Goal: Information Seeking & Learning: Learn about a topic

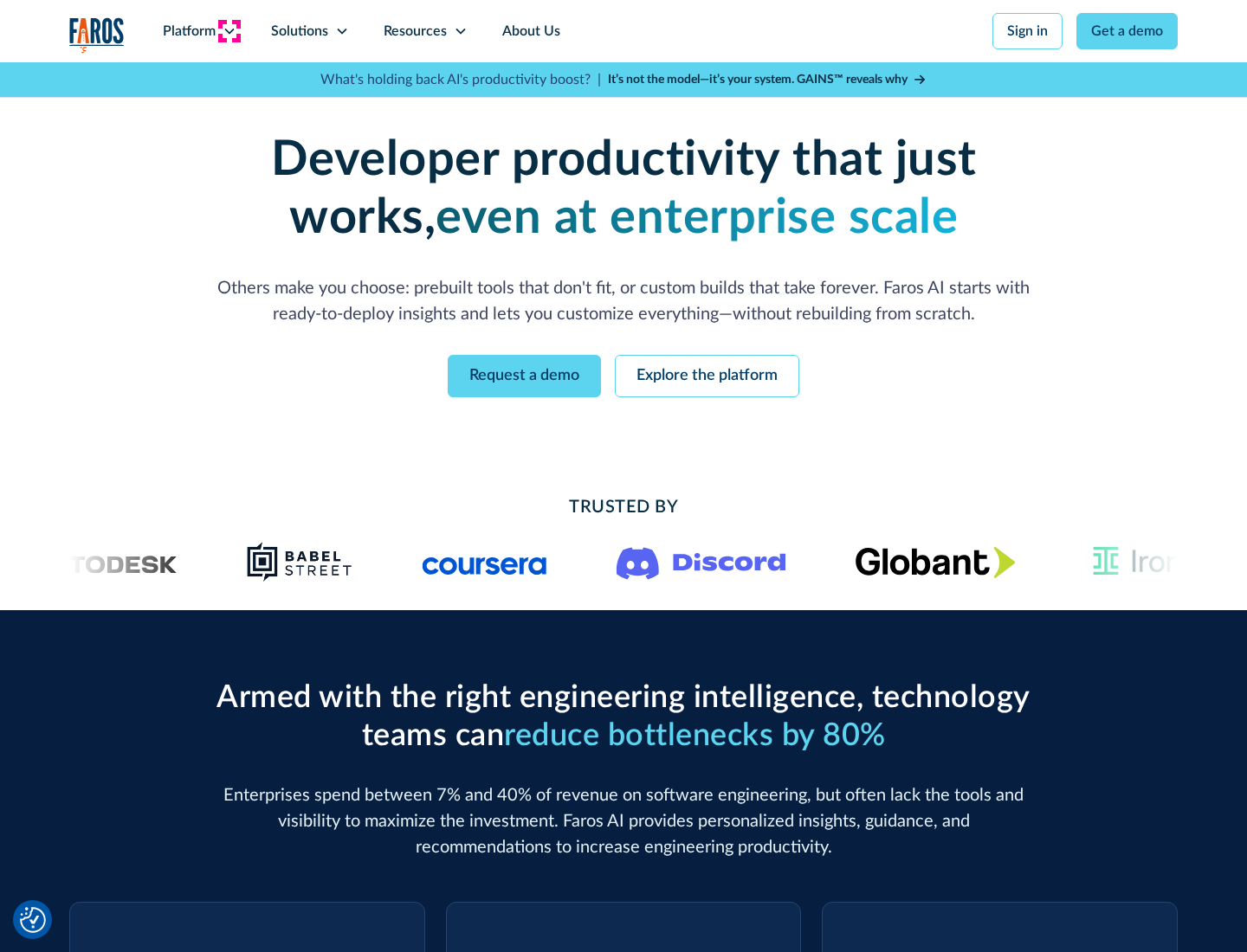
click at [229, 31] on icon at bounding box center [229, 31] width 14 height 14
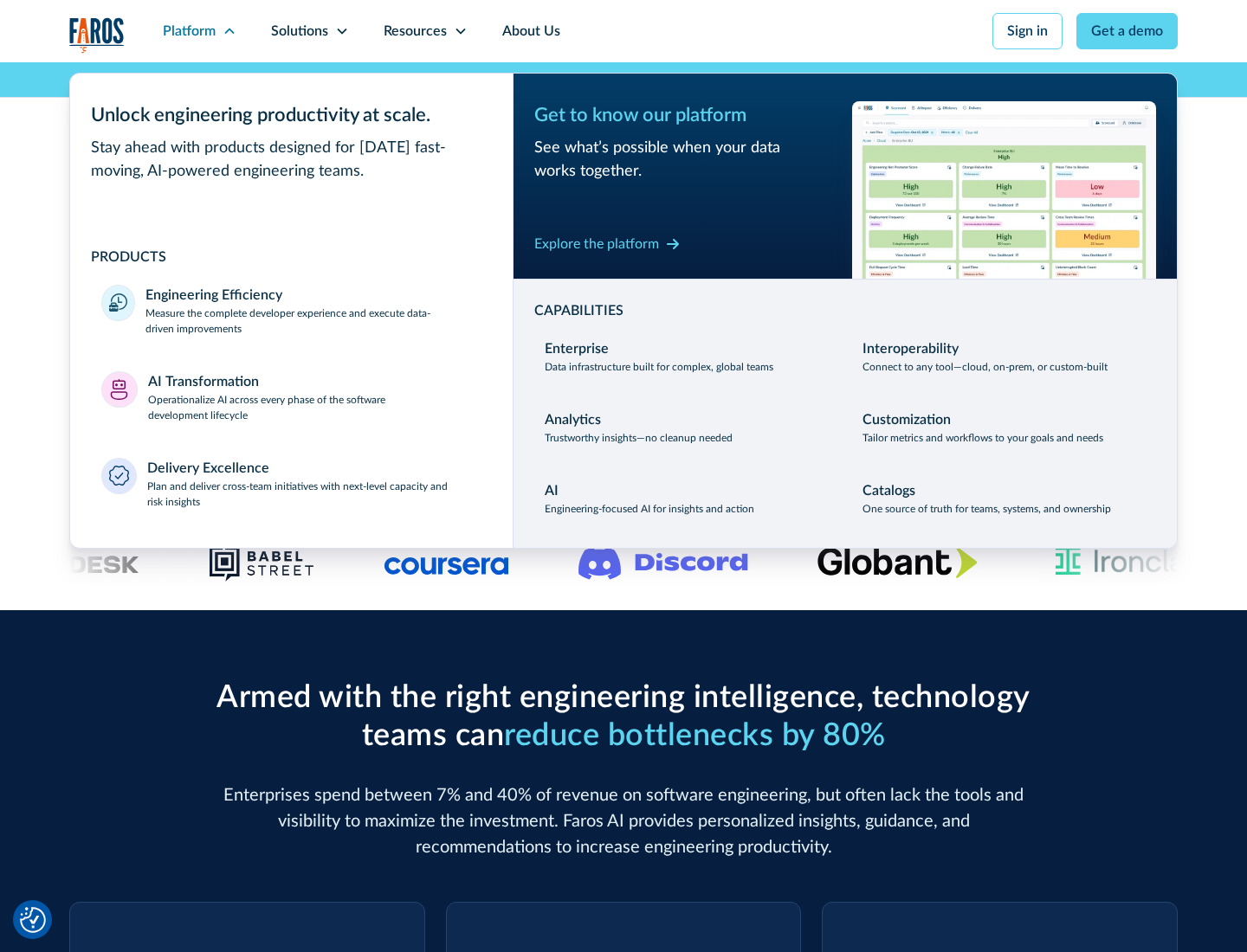
click at [314, 320] on p "Measure the complete developer experience and execute data-driven improvements" at bounding box center [313, 320] width 336 height 31
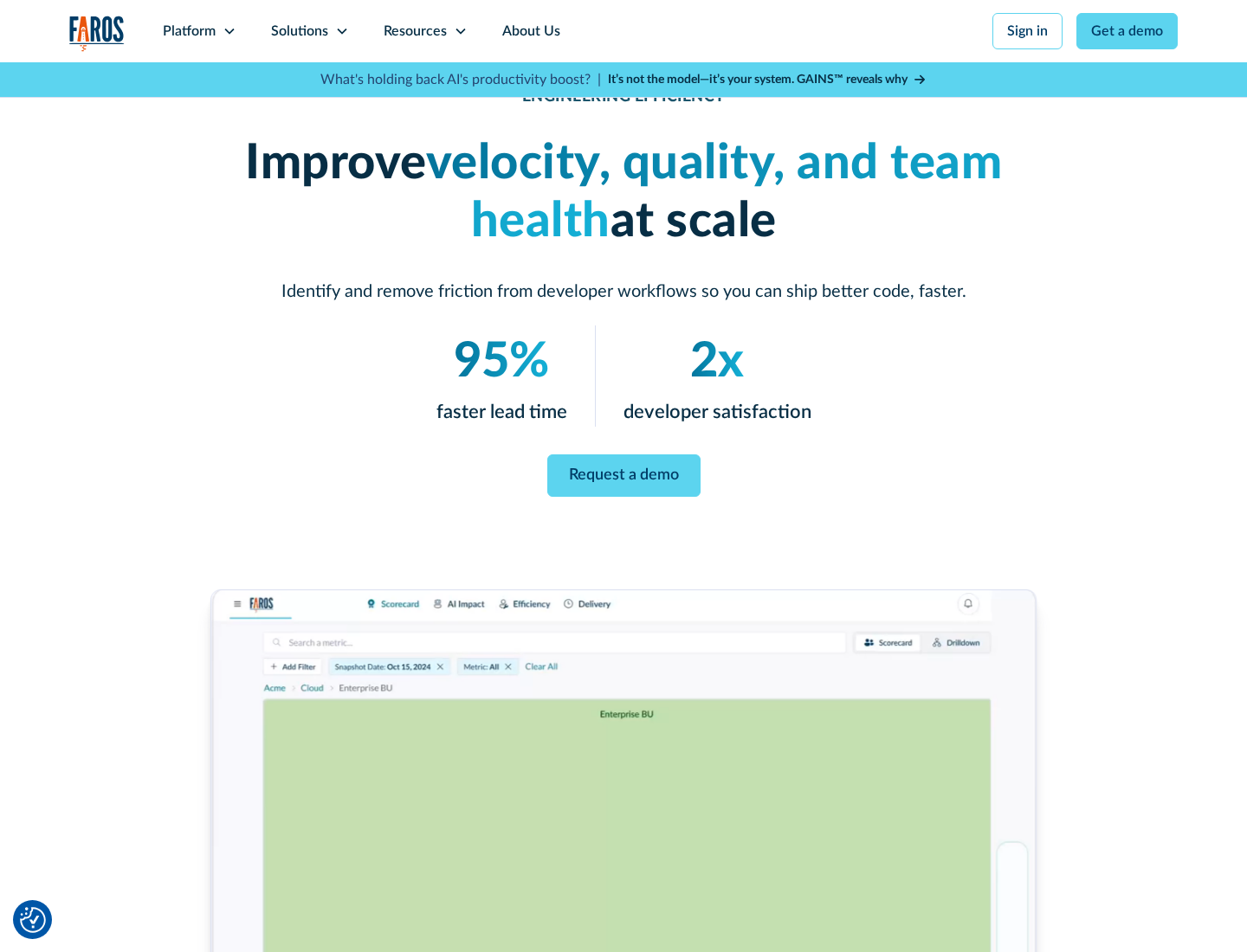
click at [623, 473] on link "Request a demo" at bounding box center [624, 475] width 154 height 42
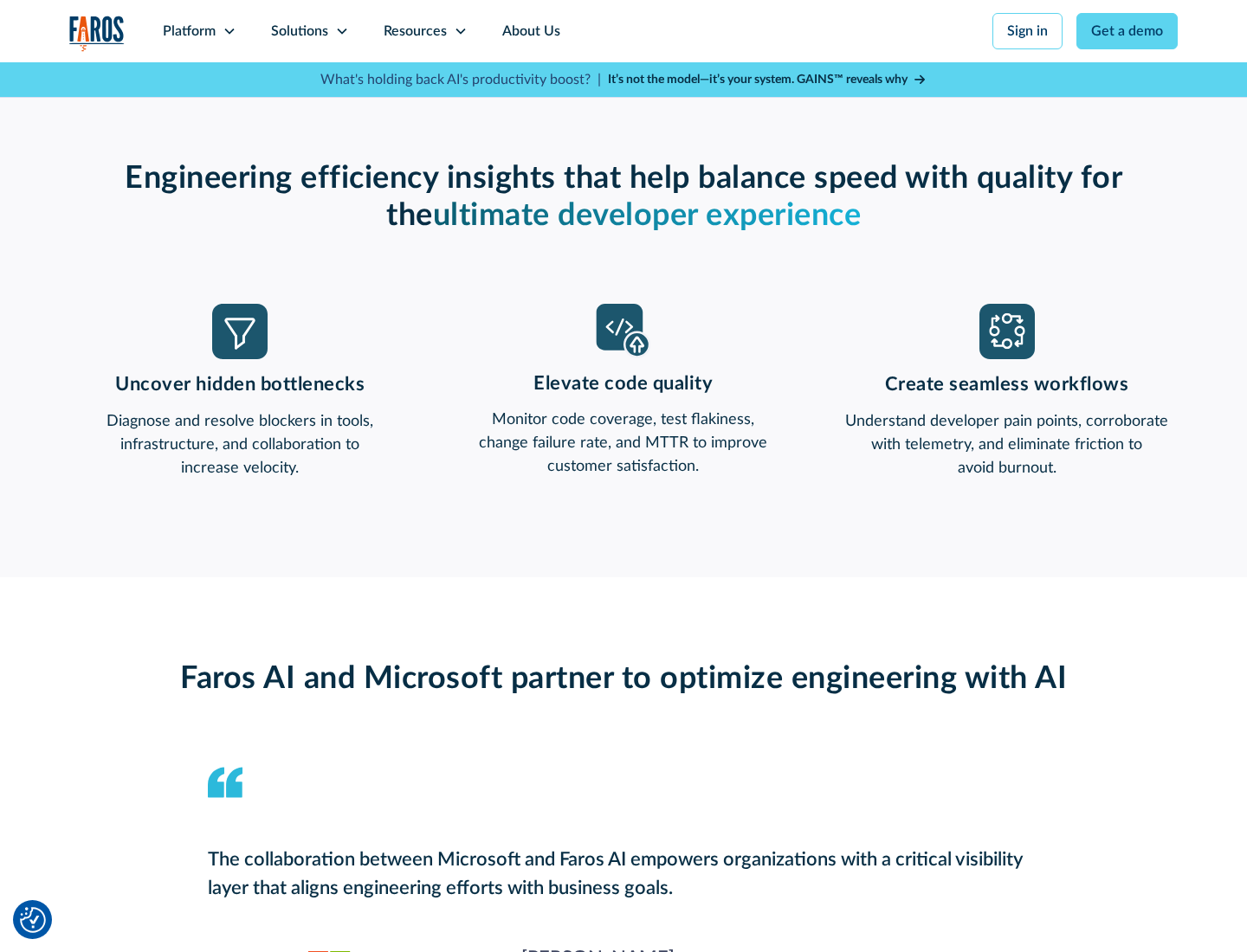
click at [229, 31] on icon at bounding box center [229, 31] width 14 height 14
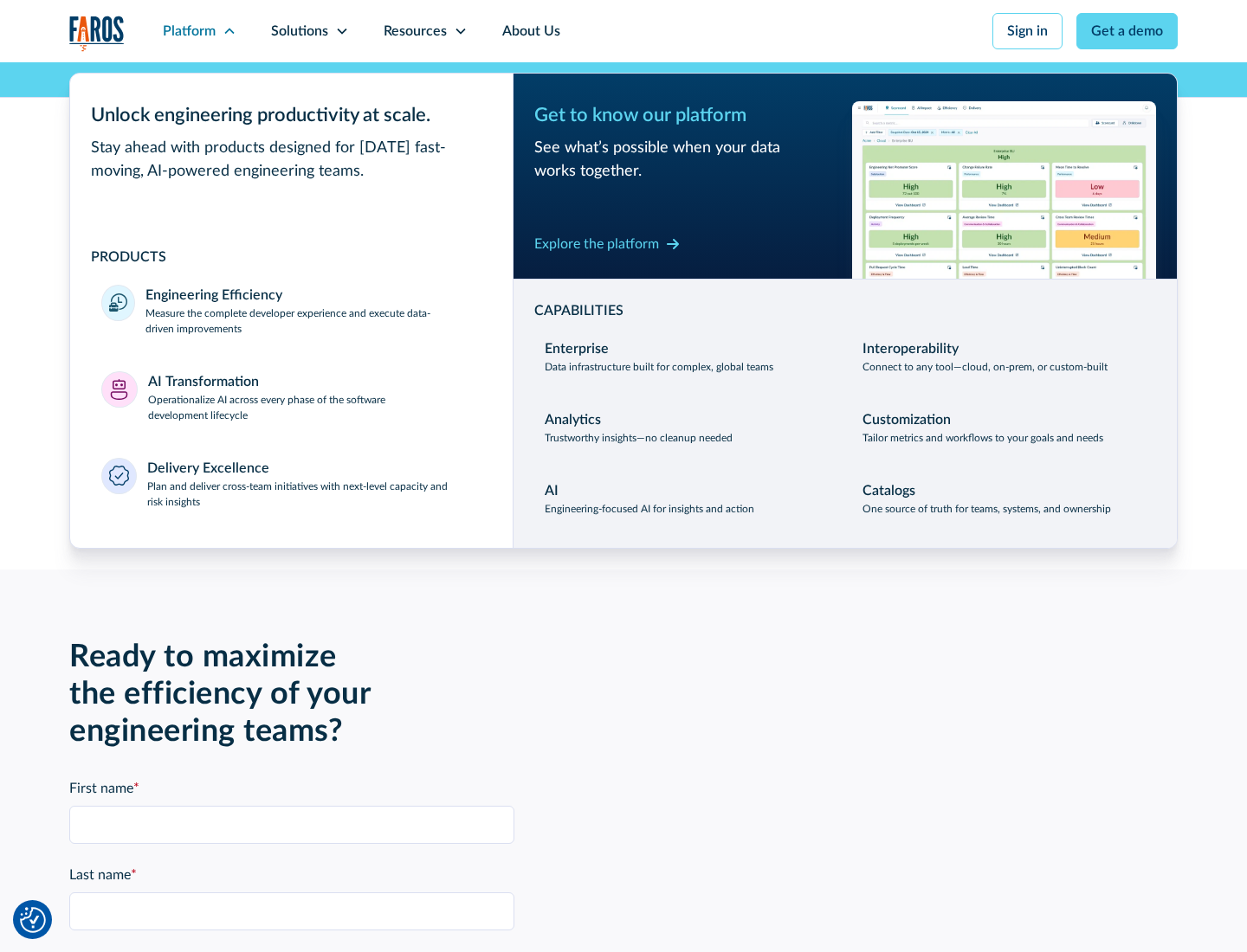
scroll to position [3799, 0]
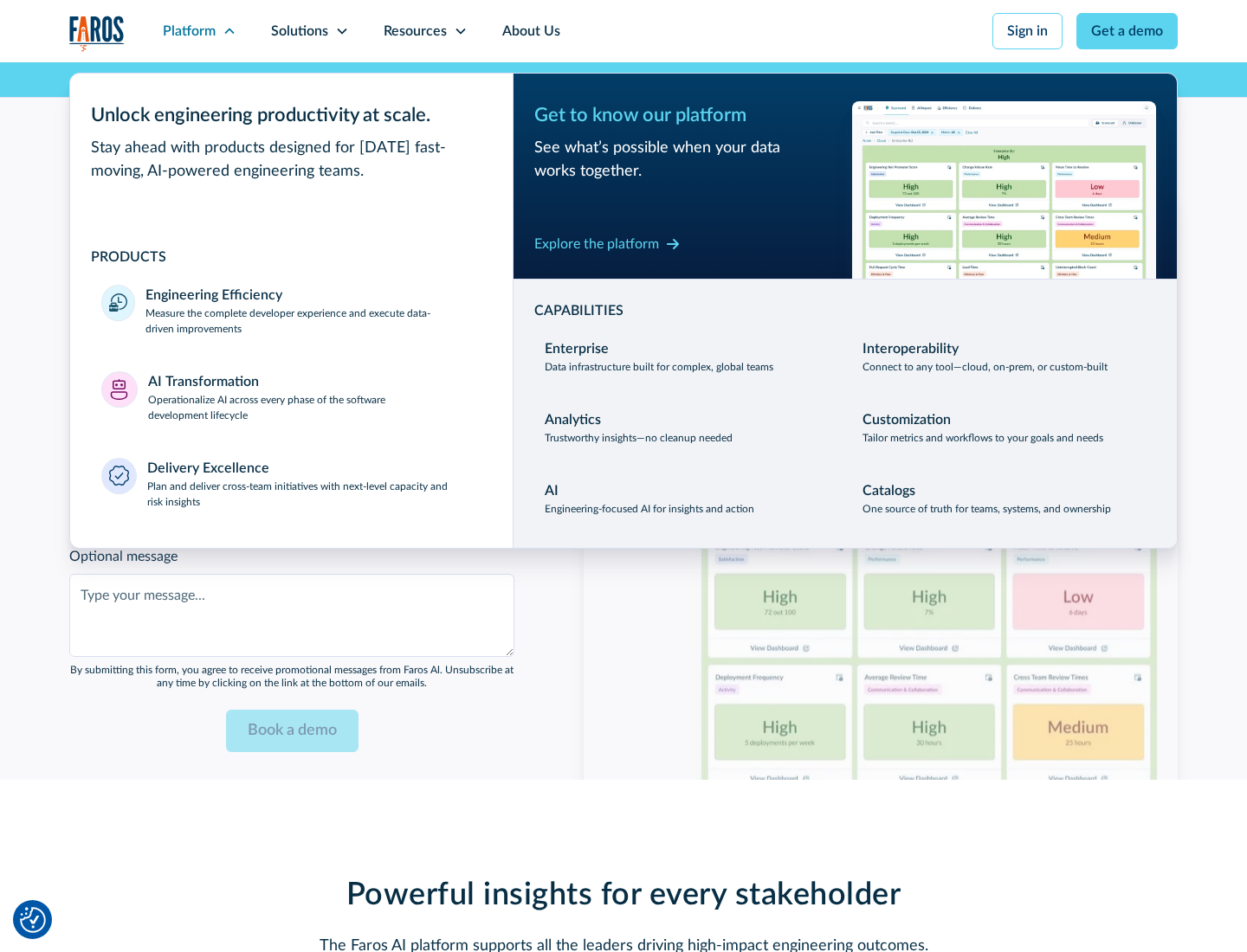
click at [314, 397] on p "Operationalize AI across every phase of the software development lifecycle" at bounding box center [315, 407] width 335 height 31
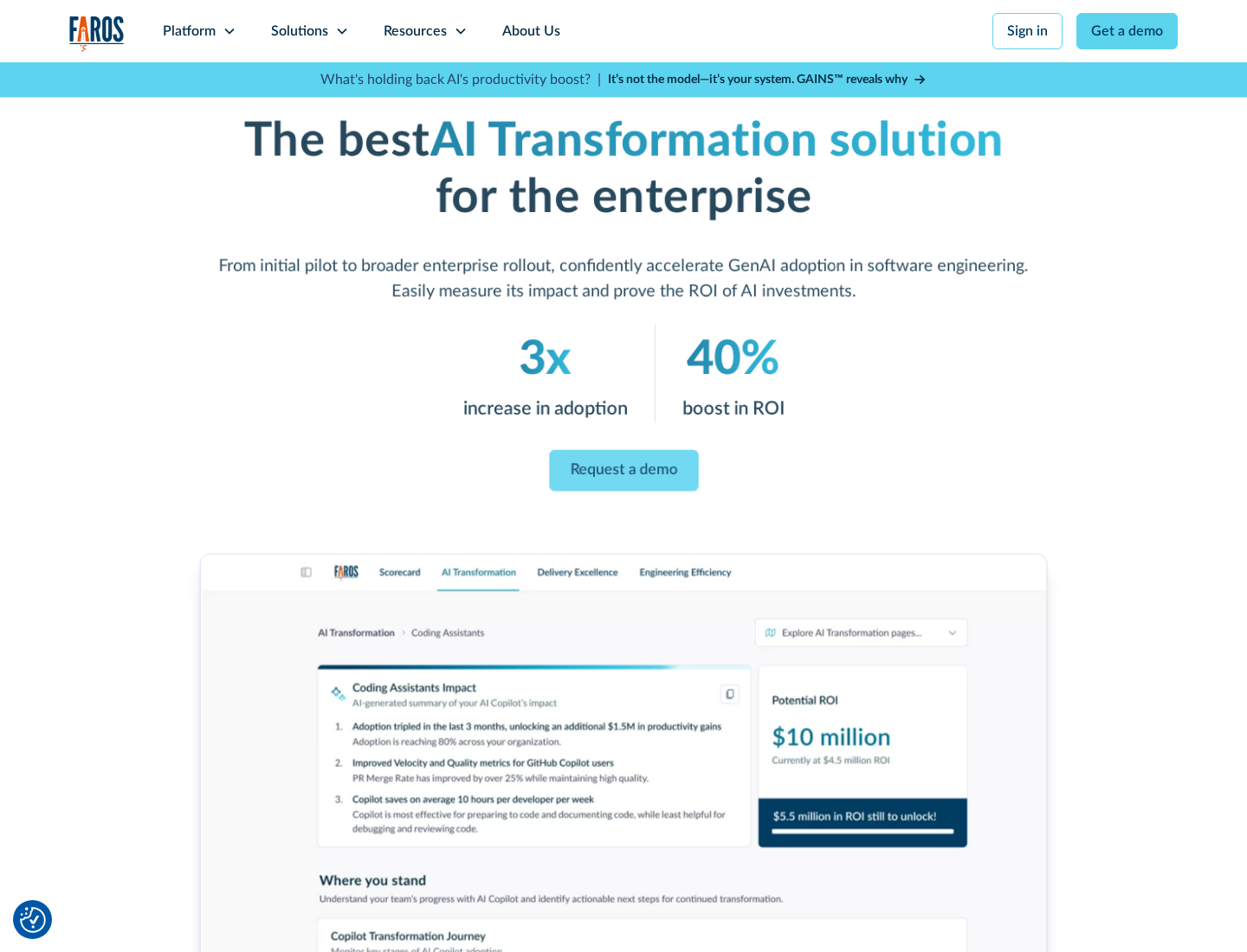
click at [623, 470] on link "Request a demo" at bounding box center [623, 471] width 149 height 41
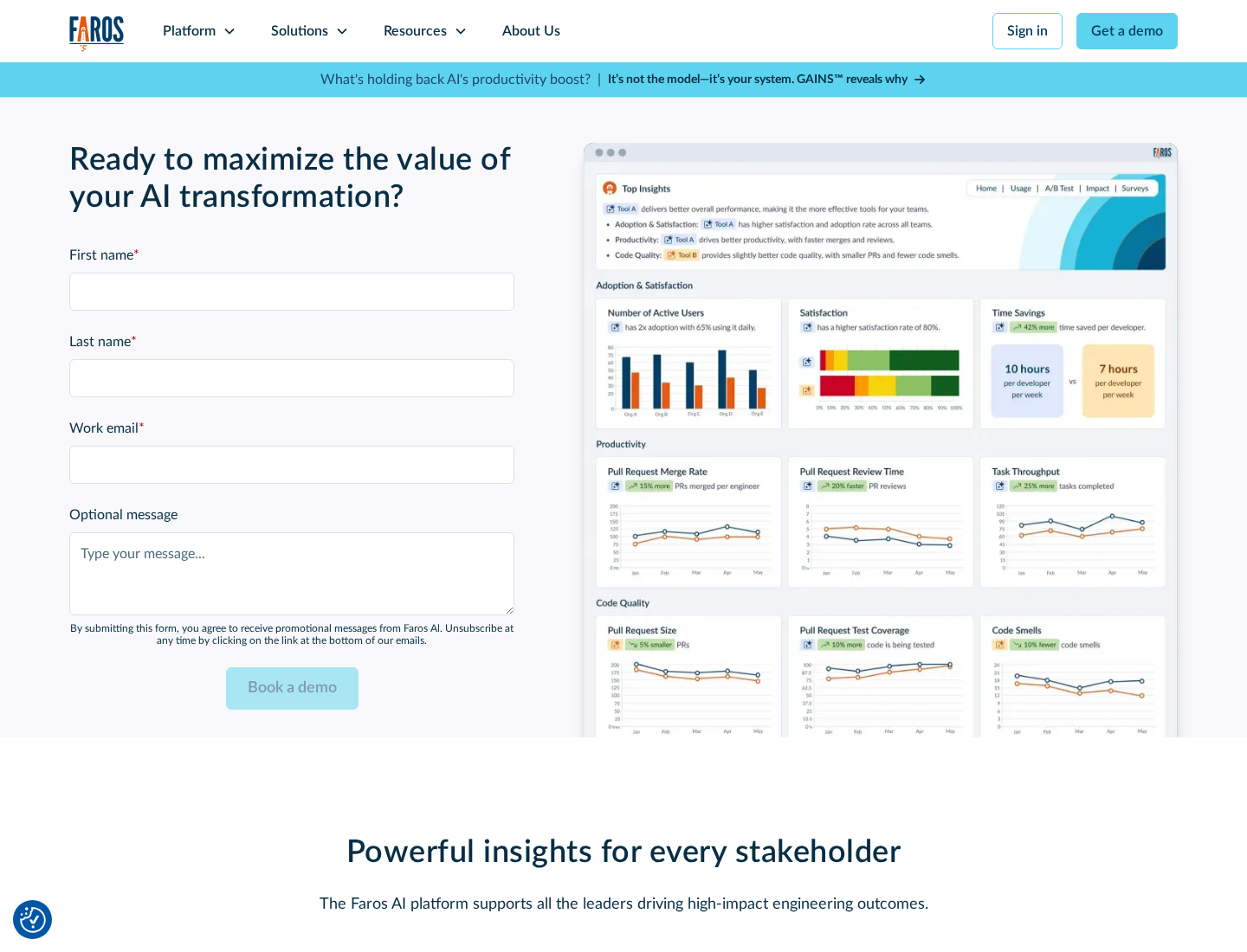
scroll to position [4288, 0]
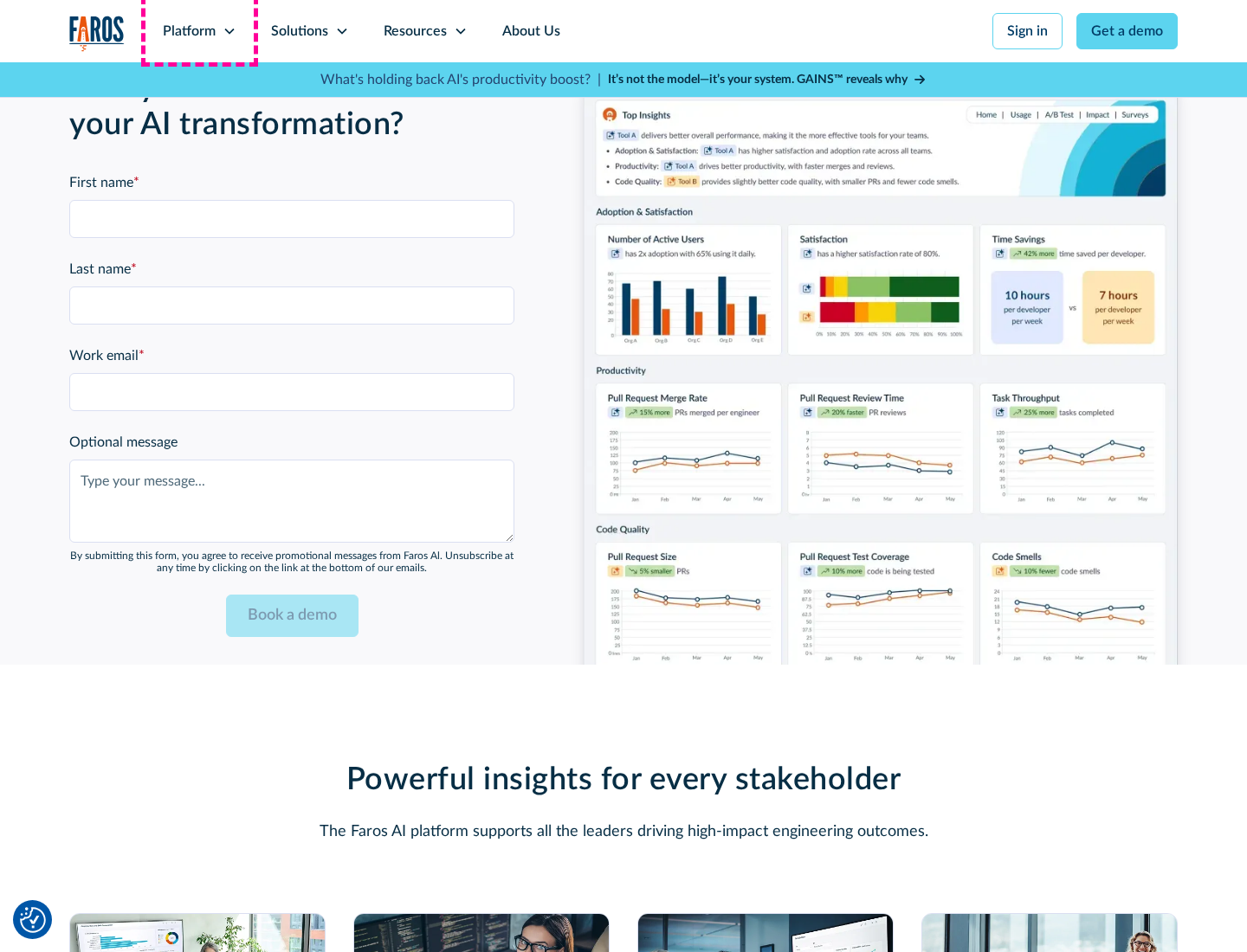
click at [199, 31] on div "Platform" at bounding box center [189, 31] width 53 height 21
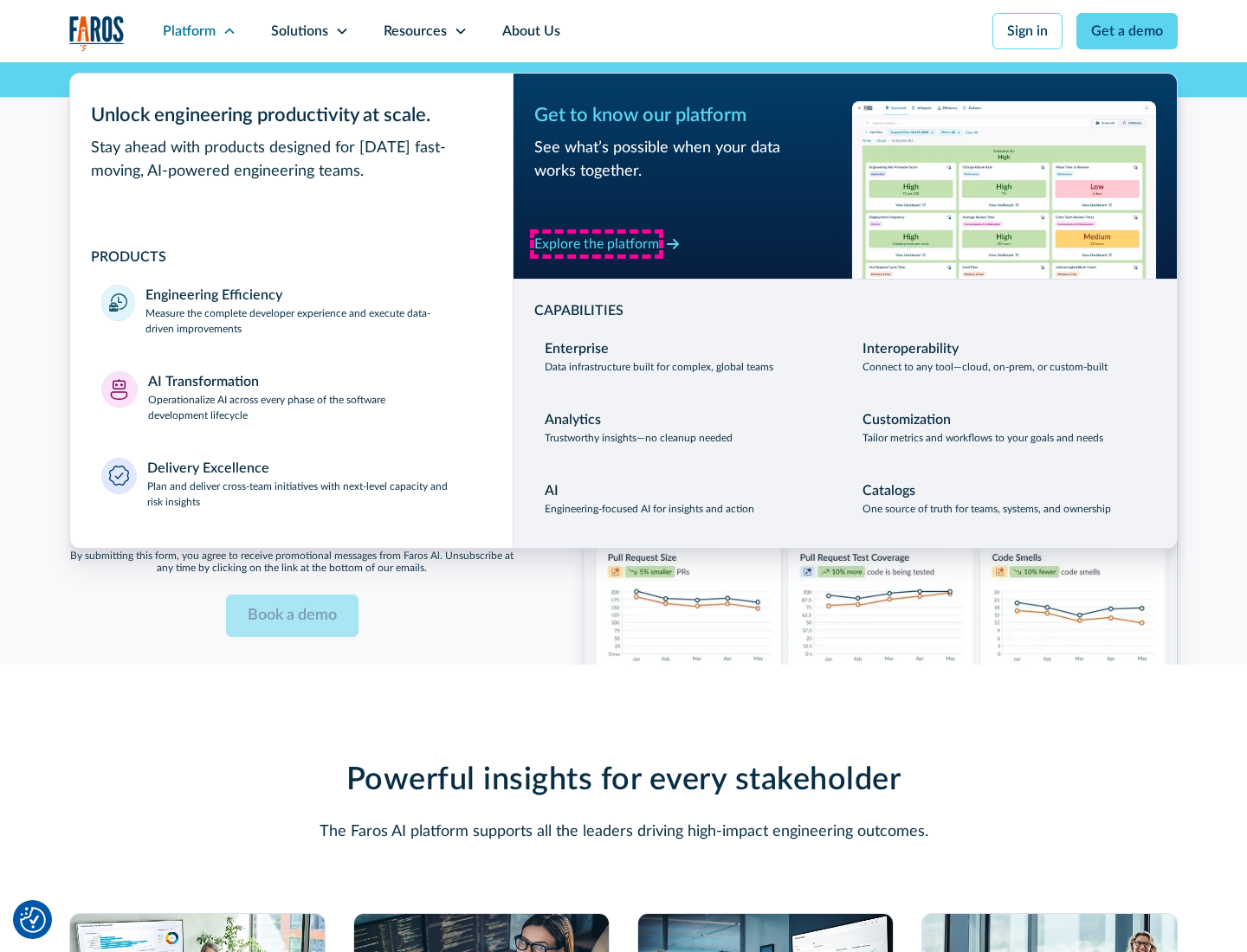
click at [597, 243] on div "Explore the platform" at bounding box center [597, 244] width 124 height 21
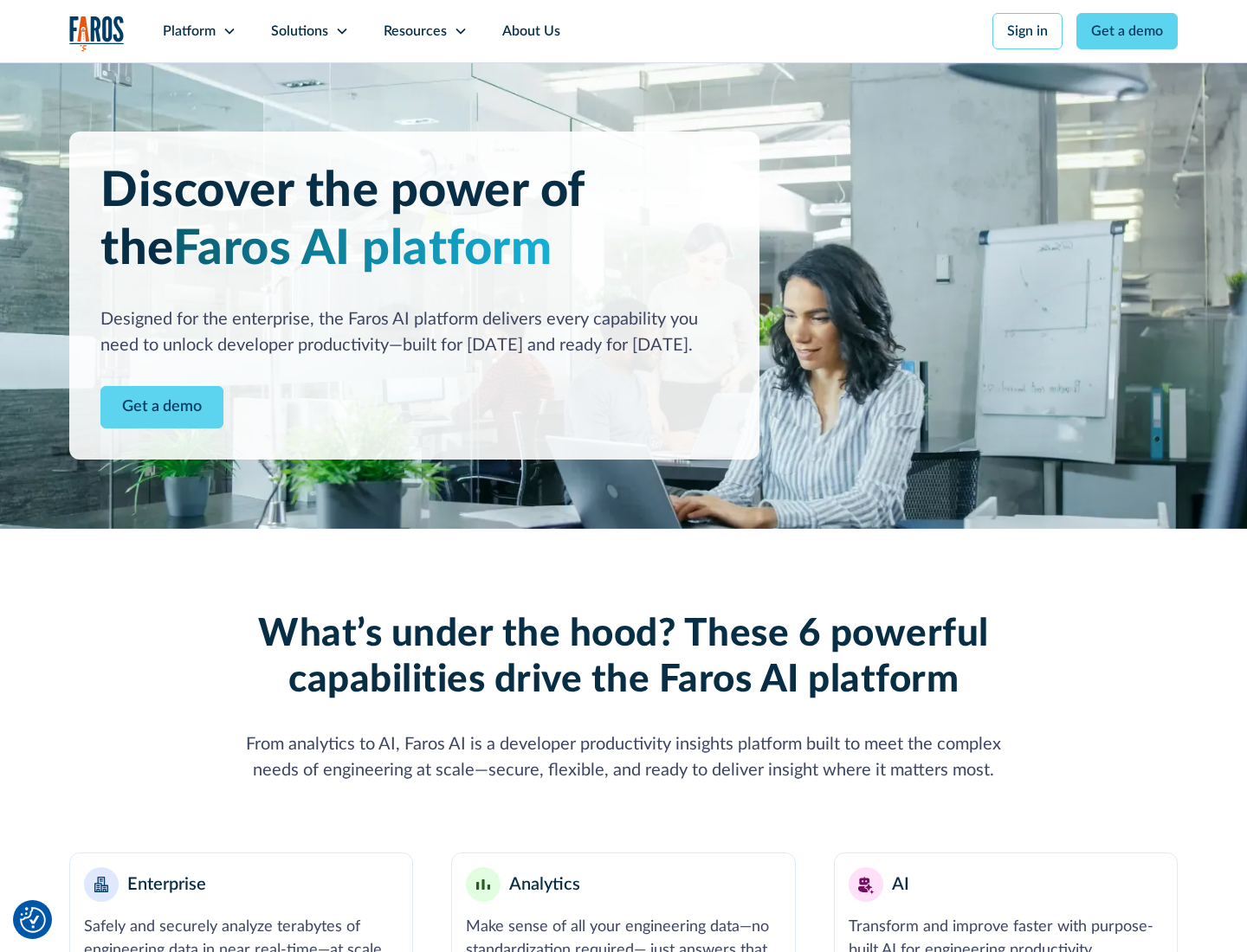
click at [162, 407] on link "Get a demo" at bounding box center [162, 407] width 123 height 42
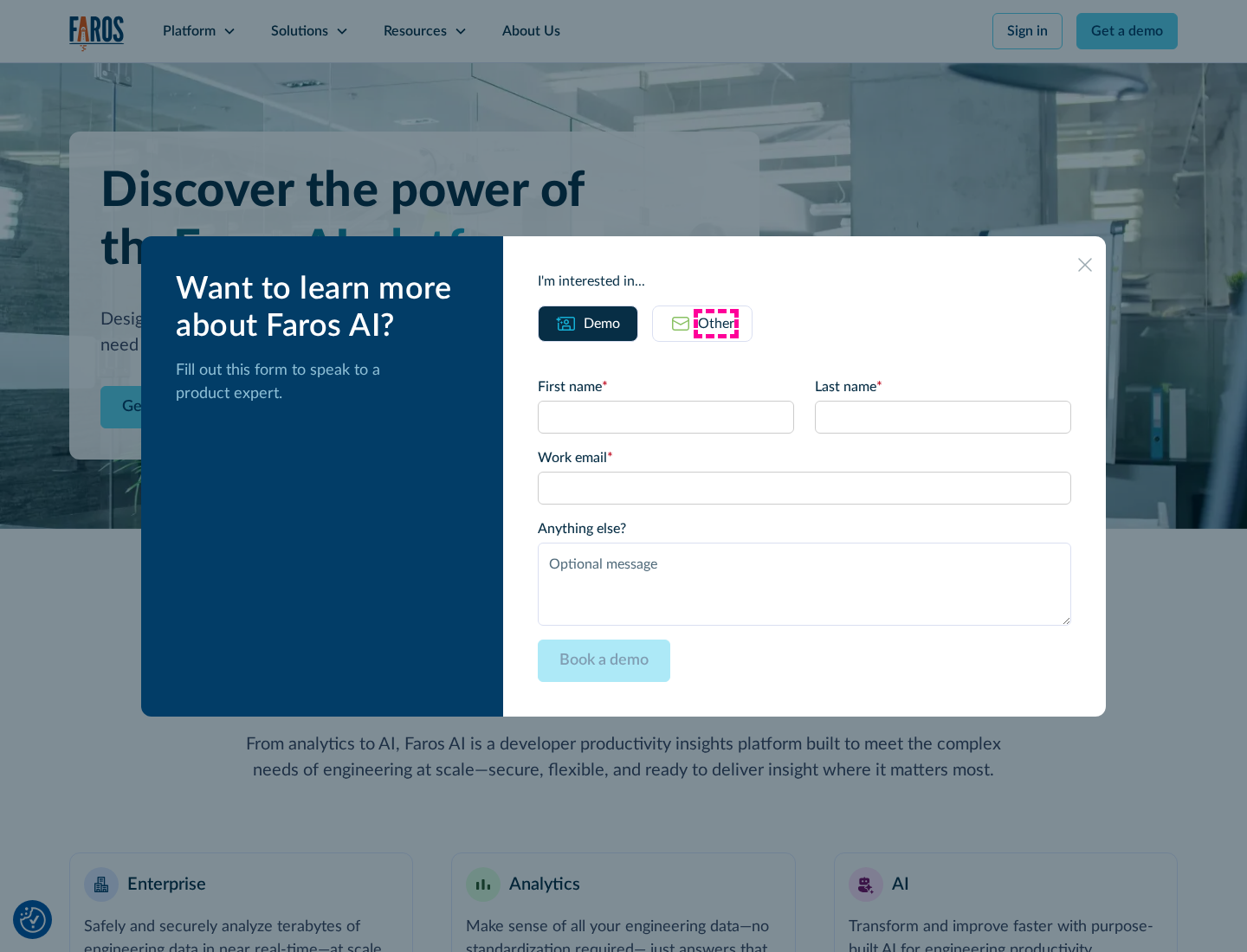
click at [716, 323] on div "Other" at bounding box center [715, 324] width 37 height 21
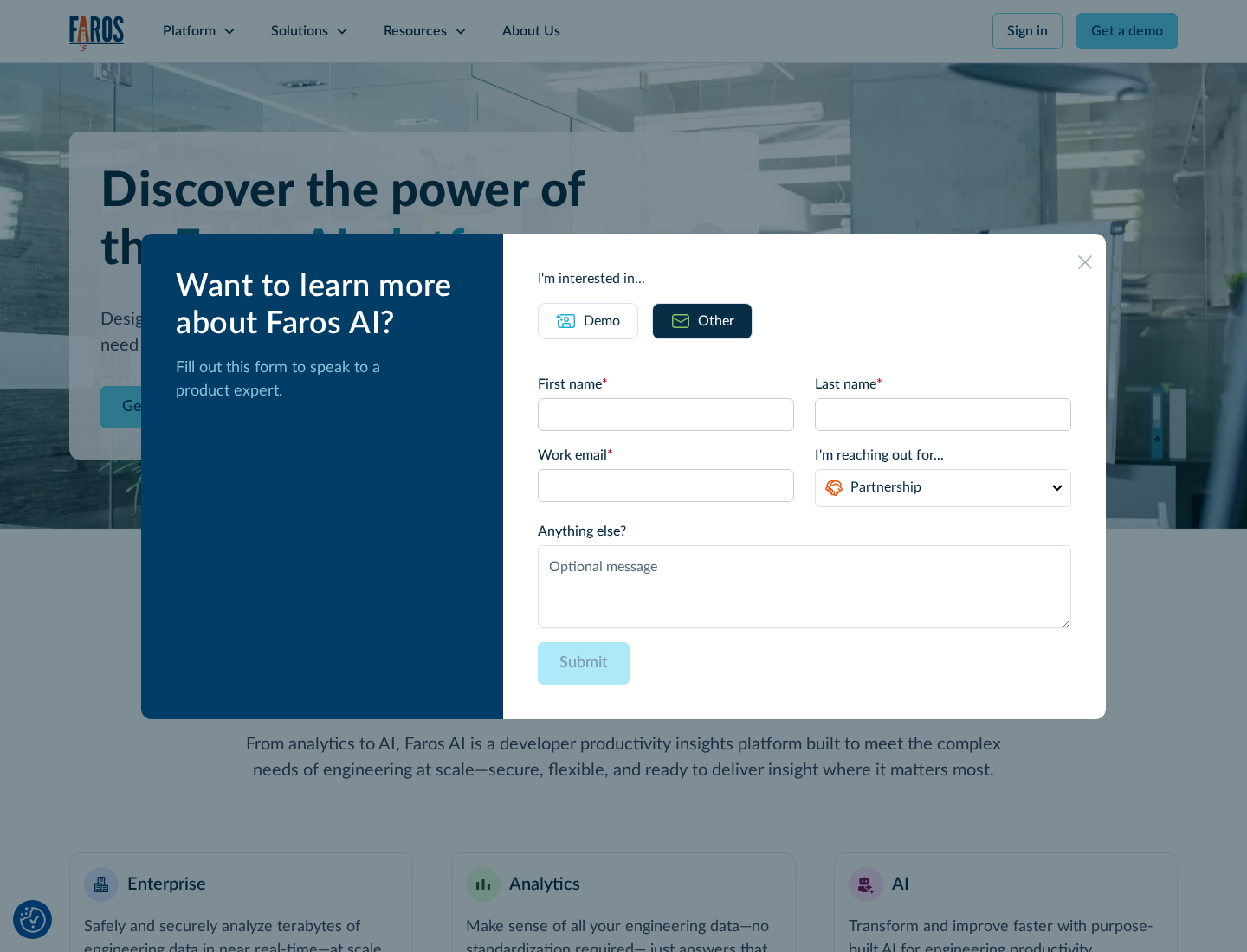
click at [601, 320] on div "Demo" at bounding box center [601, 321] width 37 height 21
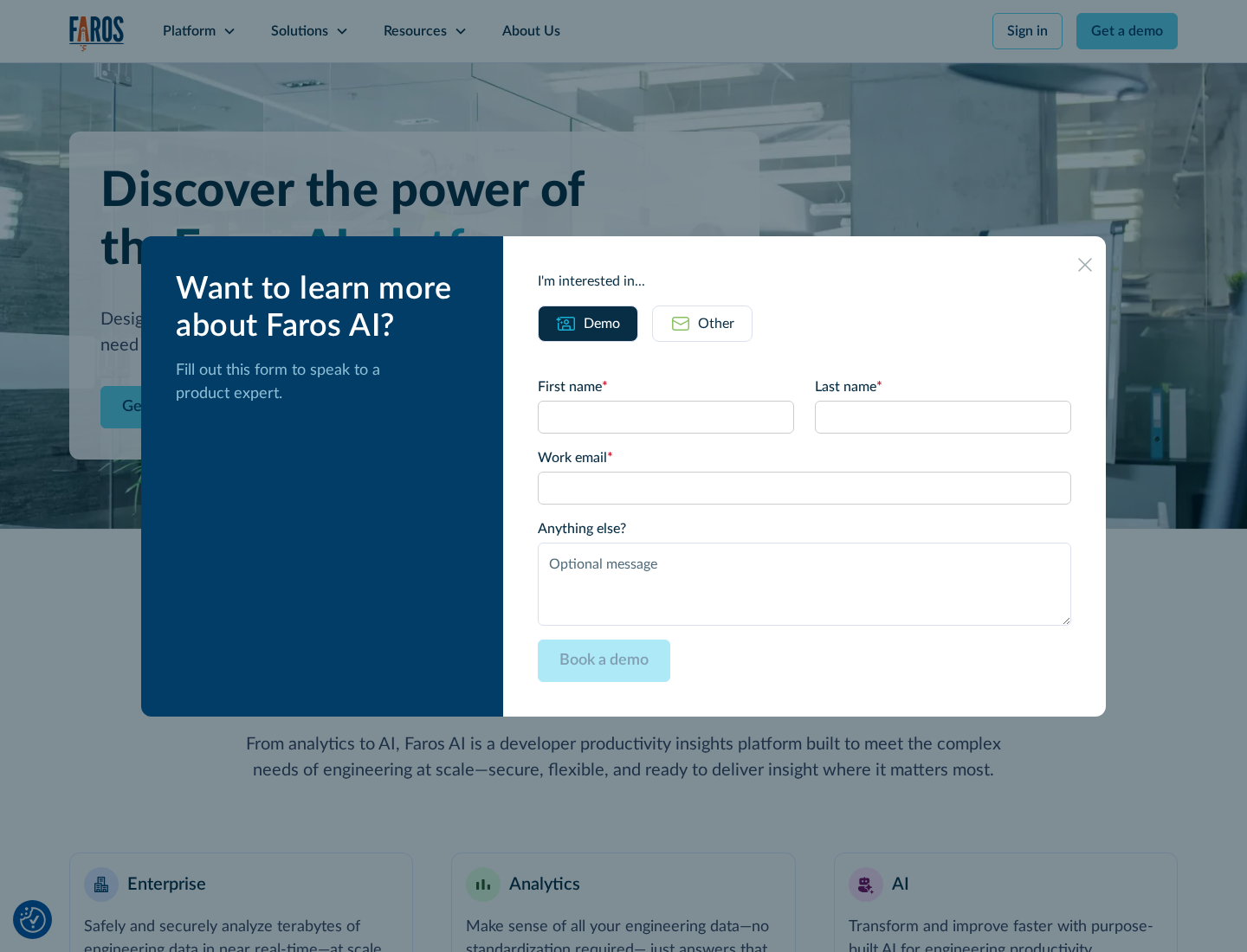
click at [1085, 264] on icon at bounding box center [1085, 265] width 14 height 14
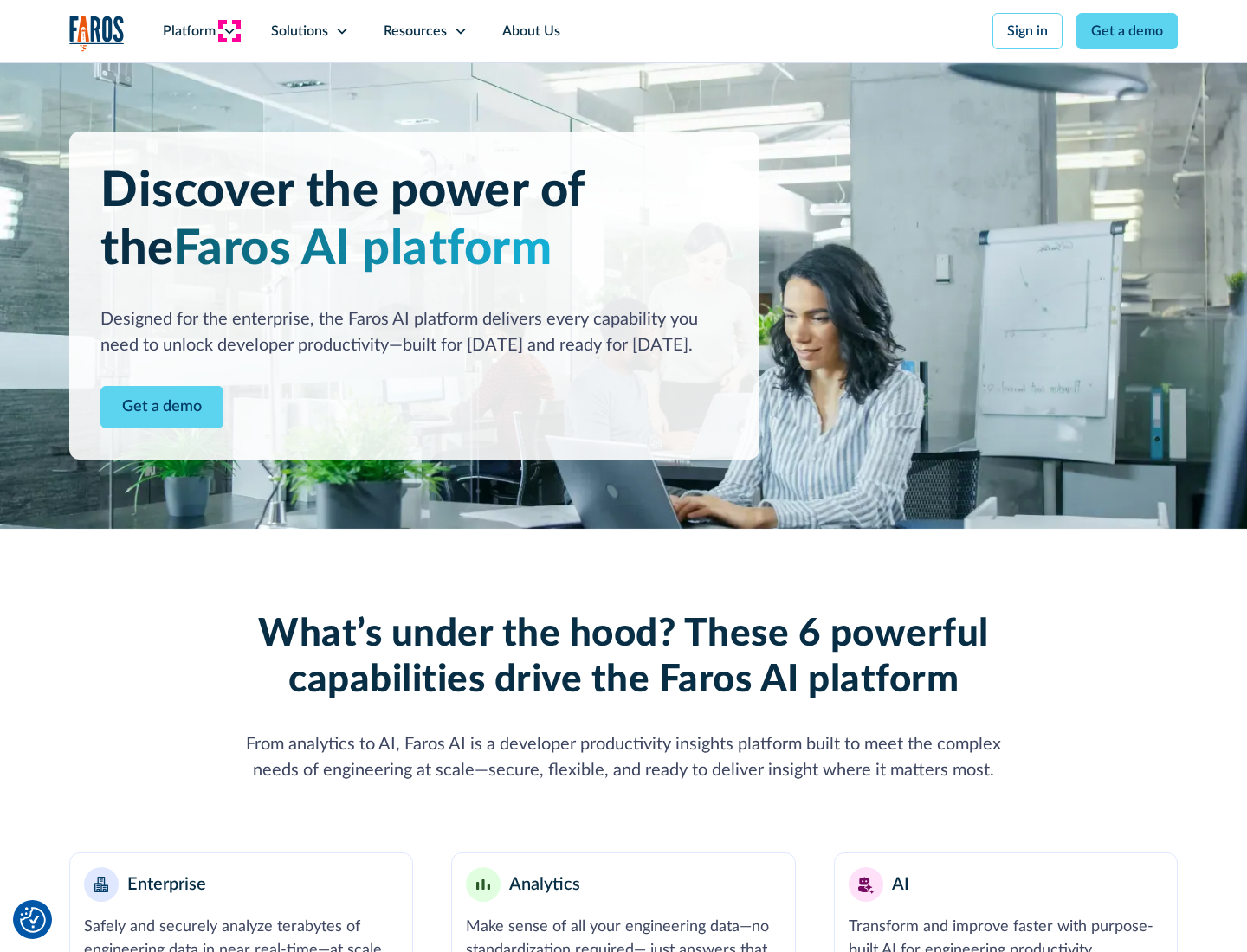
click at [229, 31] on icon at bounding box center [229, 31] width 14 height 14
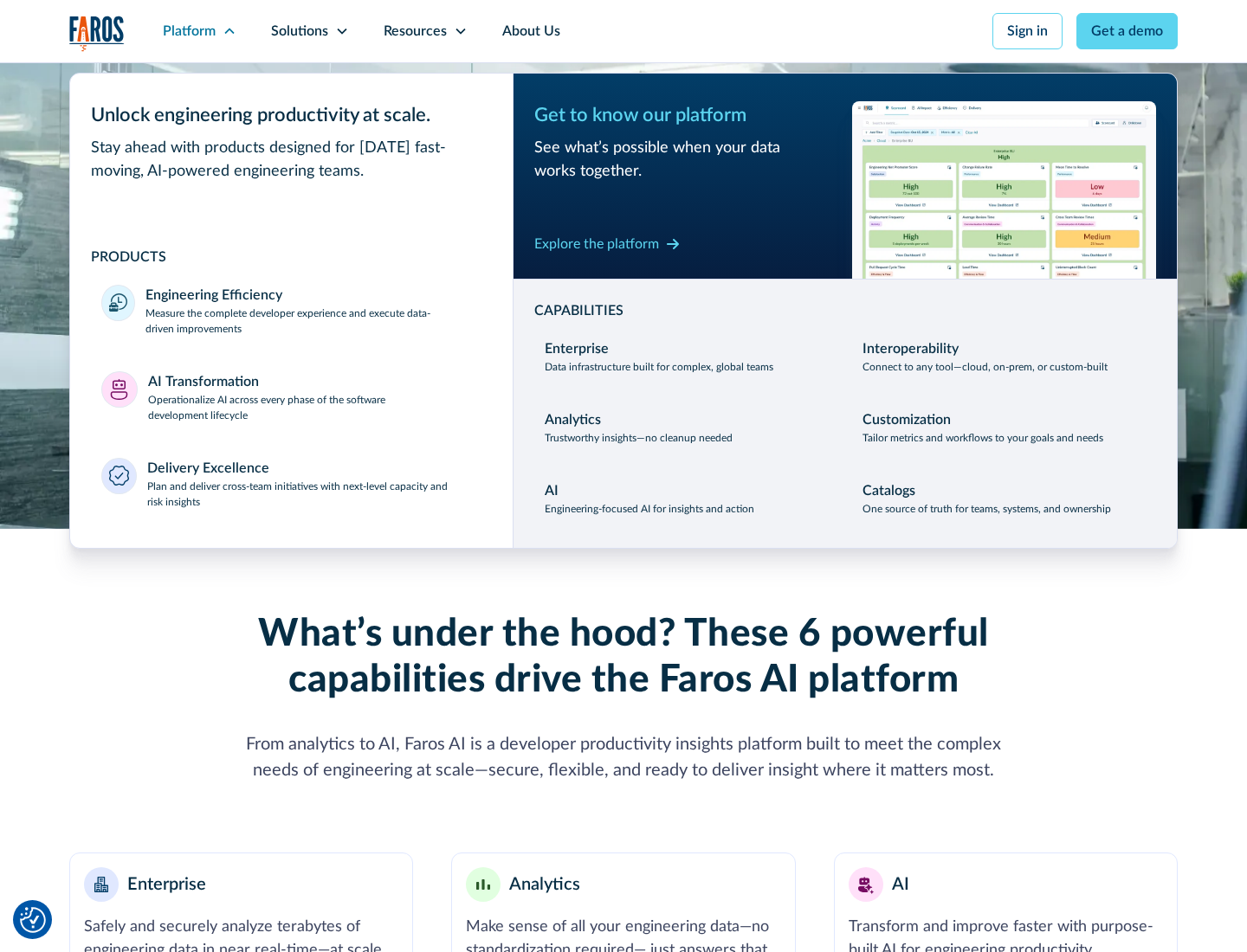
click at [314, 494] on p "Plan and deliver cross-team initiatives with next-level capacity and risk insig…" at bounding box center [315, 494] width 336 height 31
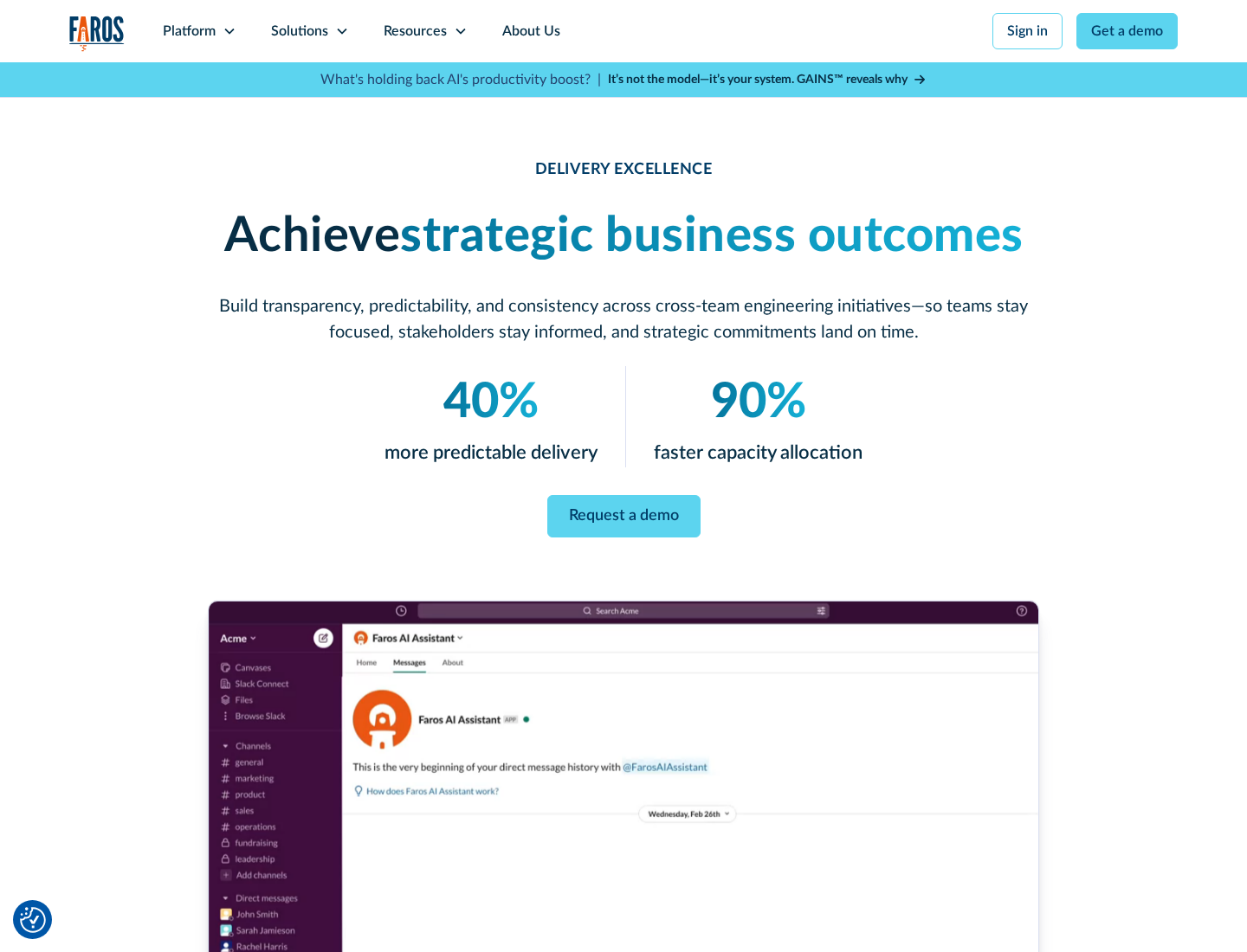
click at [341, 31] on icon at bounding box center [342, 31] width 14 height 14
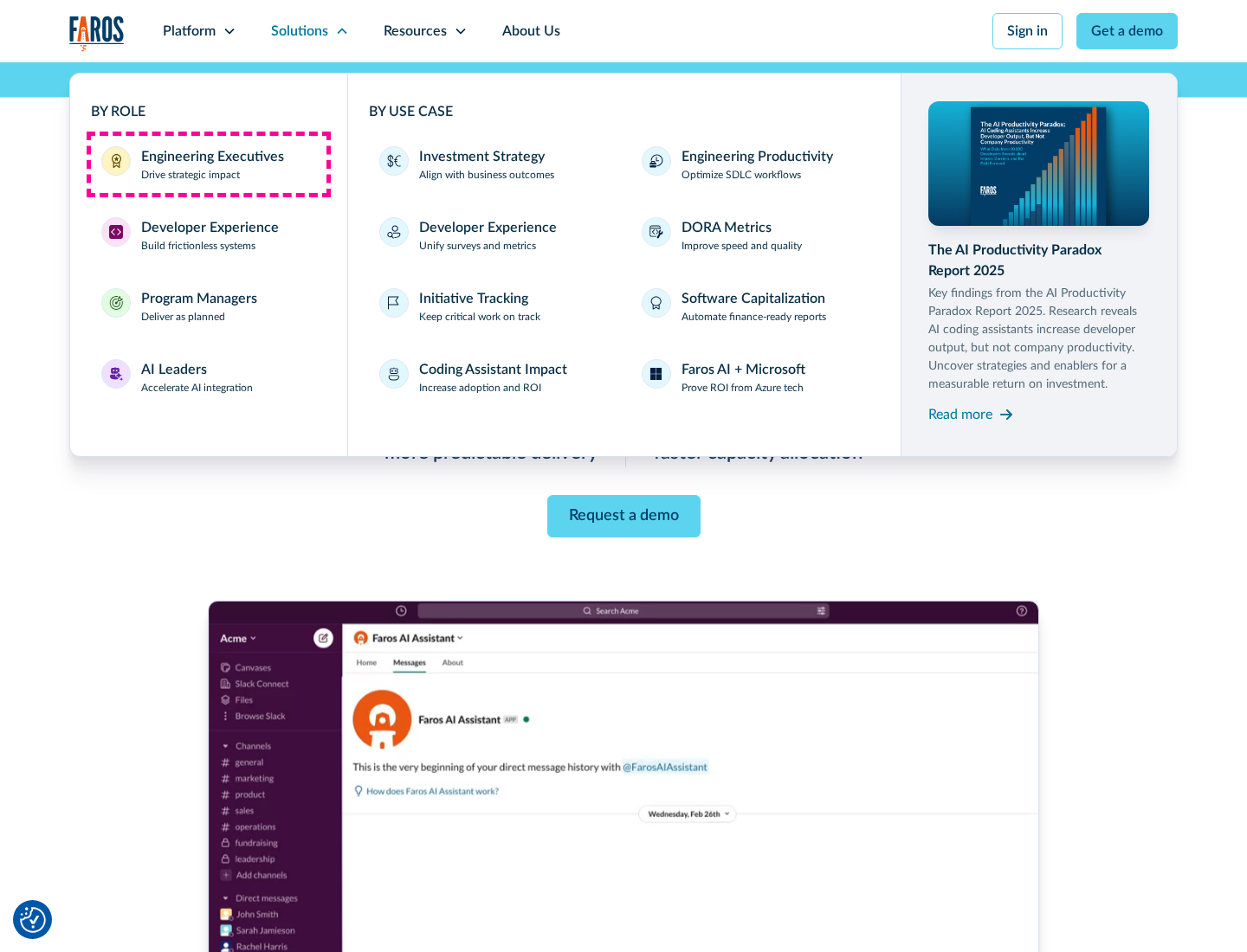
click at [207, 165] on div "Engineering Executives" at bounding box center [213, 156] width 143 height 21
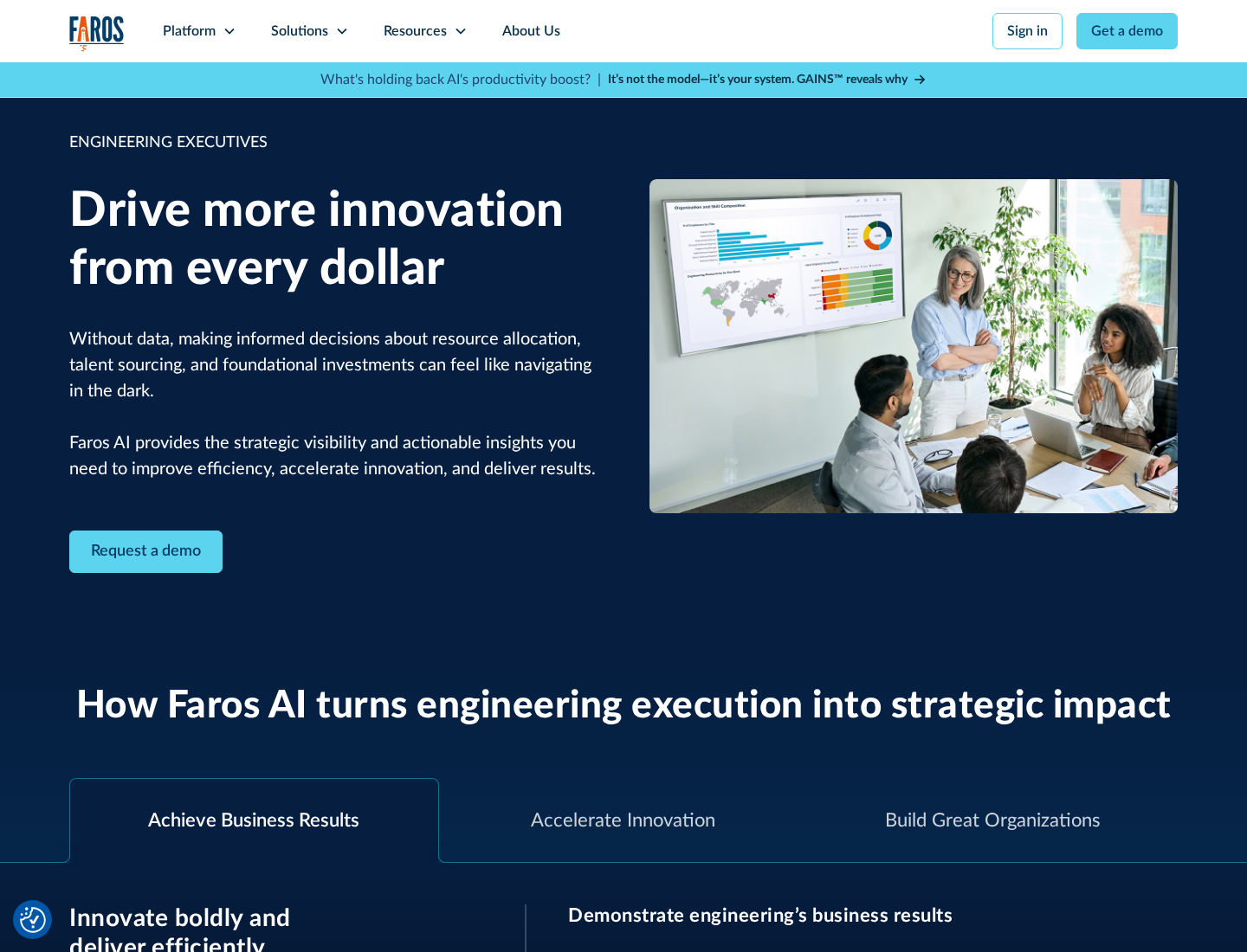
click at [341, 31] on icon at bounding box center [342, 31] width 14 height 14
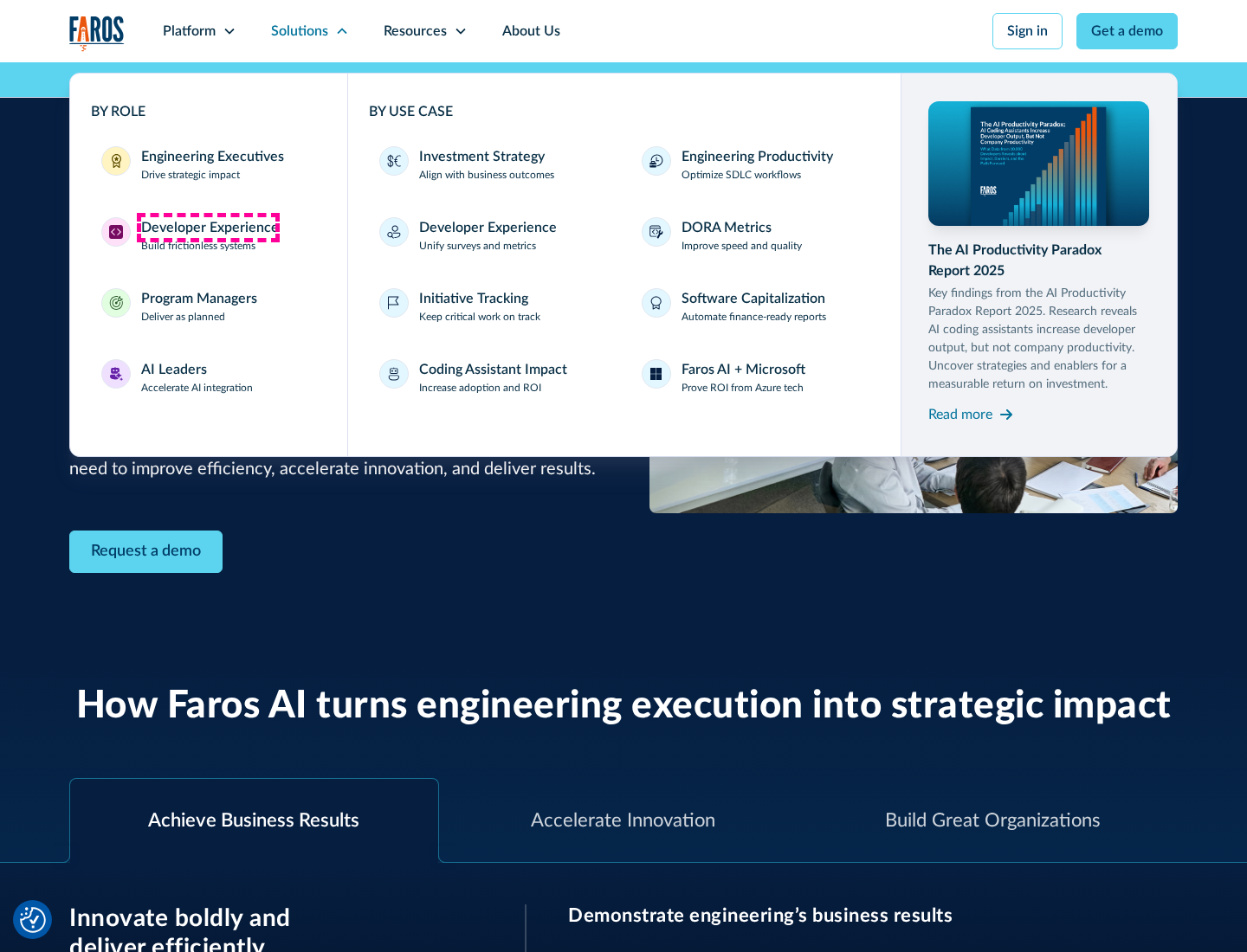
click at [207, 228] on div "Developer Experience" at bounding box center [210, 228] width 138 height 21
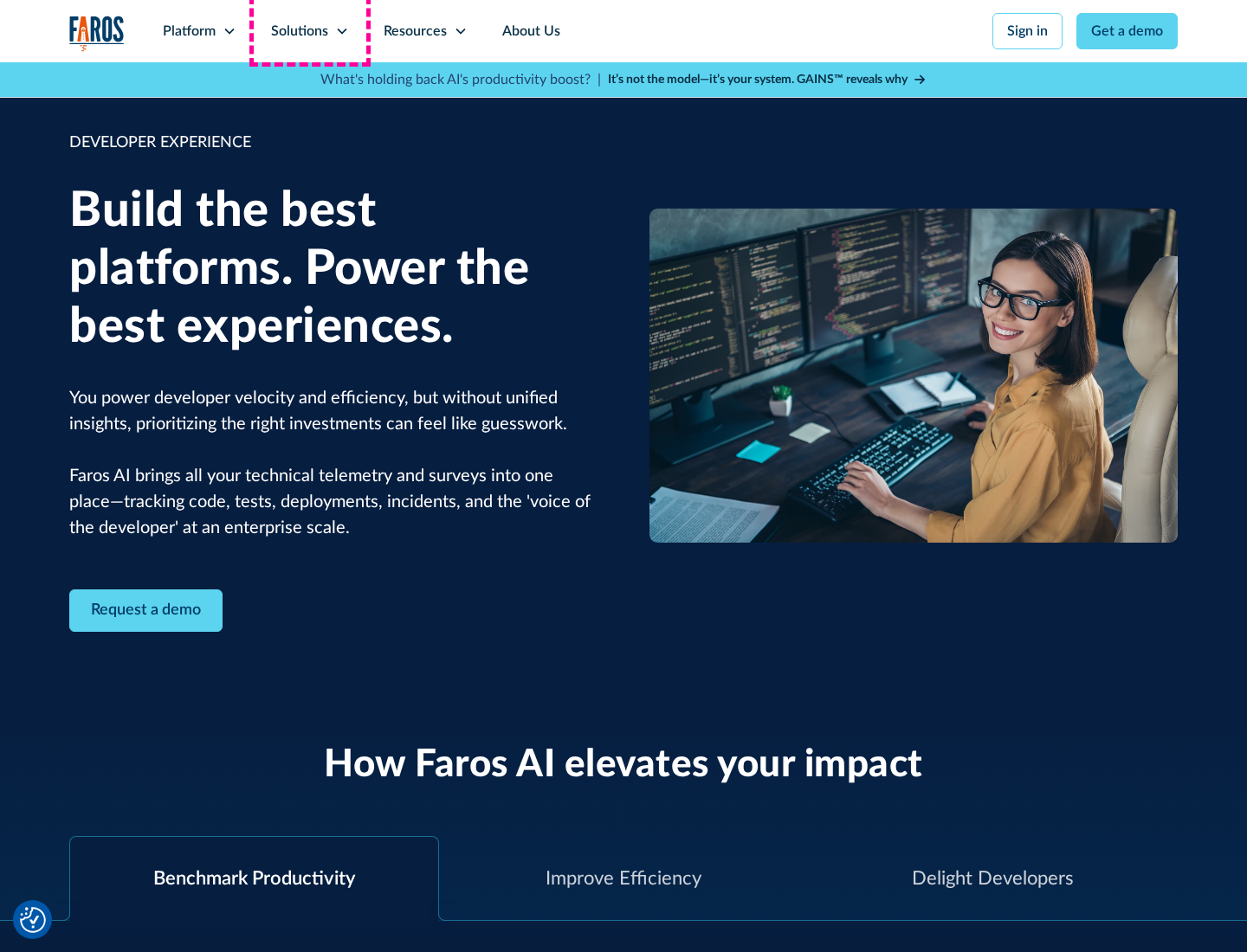
click at [309, 31] on div "Solutions" at bounding box center [300, 31] width 57 height 21
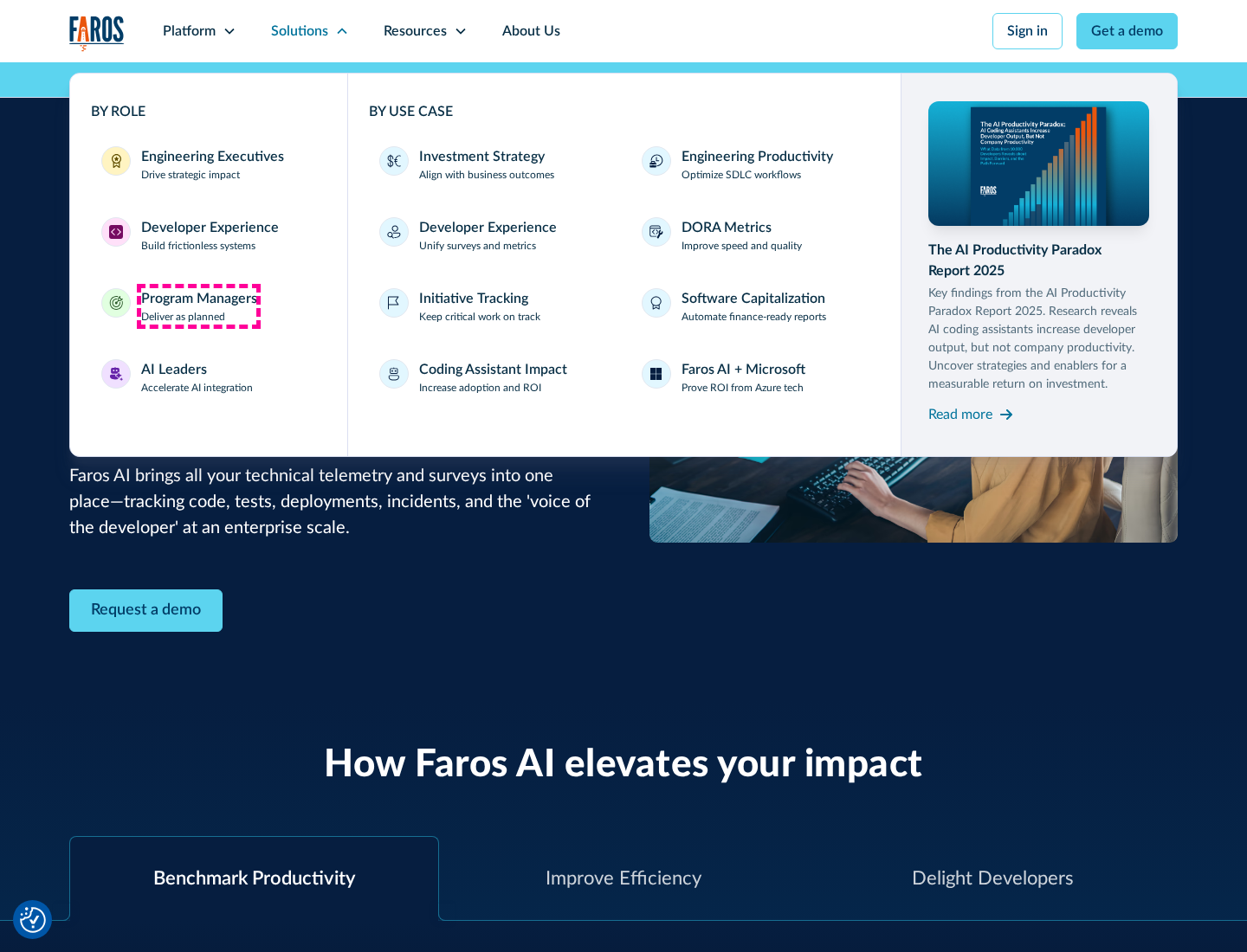
click at [198, 306] on div "Program Managers" at bounding box center [199, 299] width 116 height 21
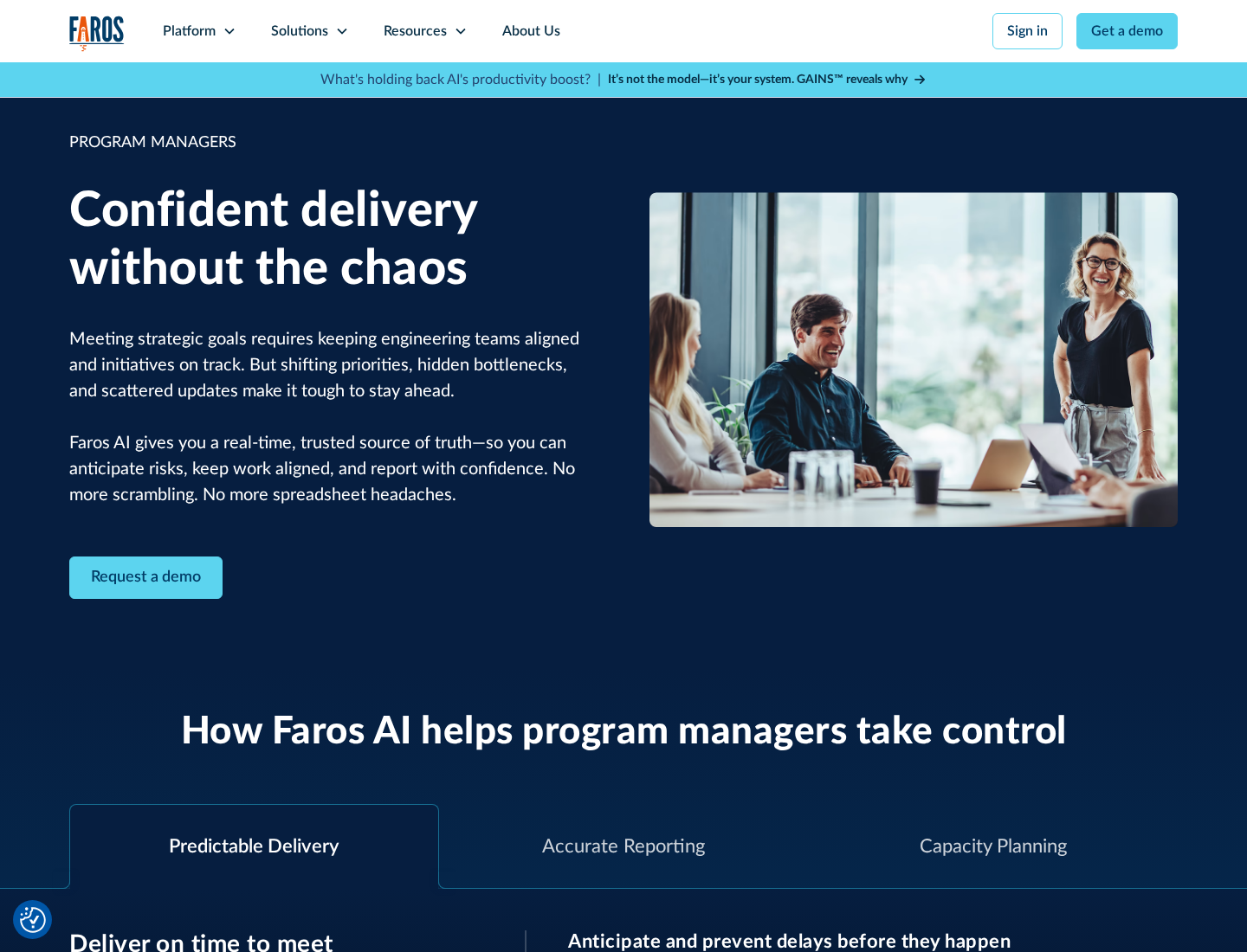
click at [341, 31] on icon at bounding box center [342, 31] width 14 height 14
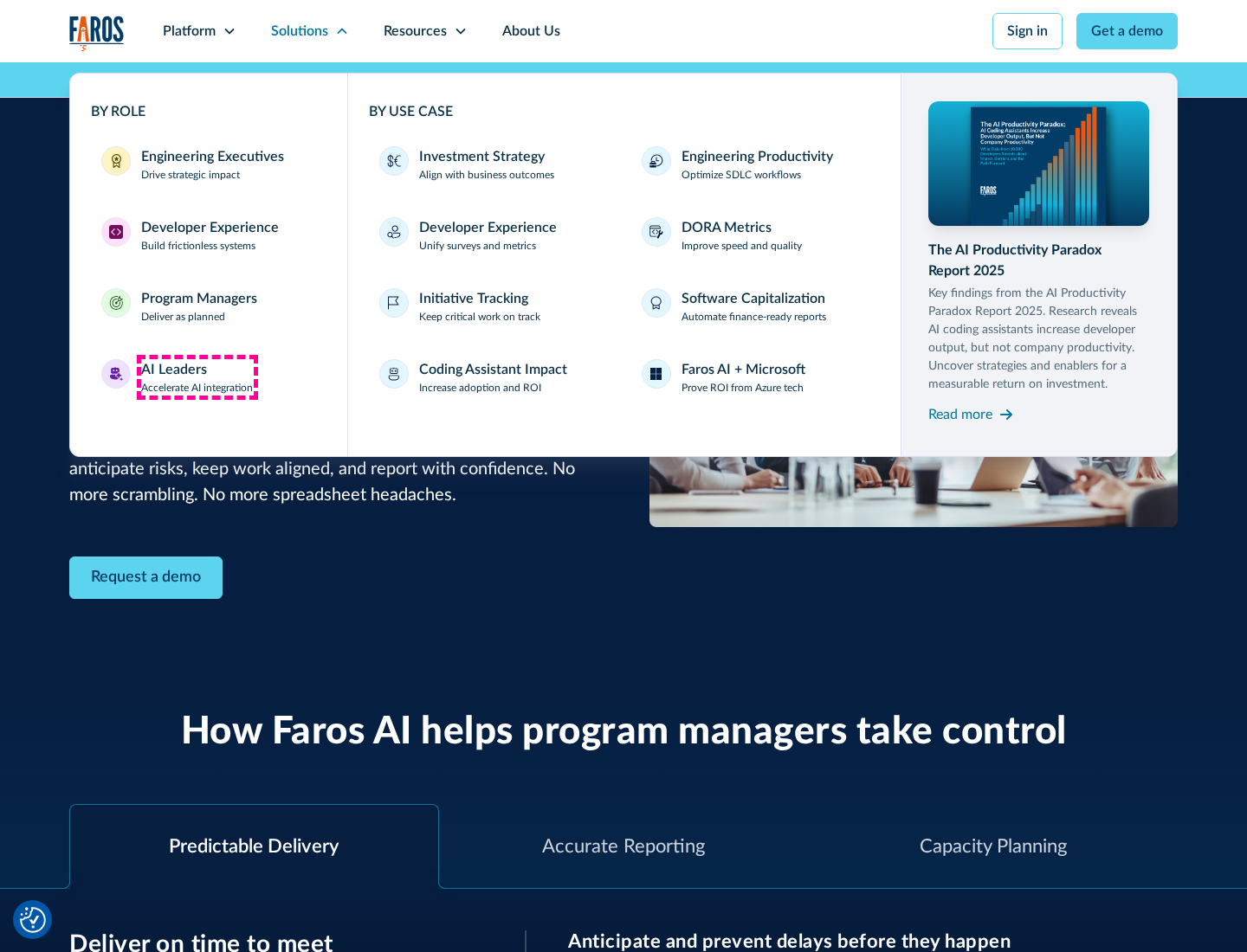
click at [197, 378] on div "AI Leaders" at bounding box center [174, 369] width 66 height 21
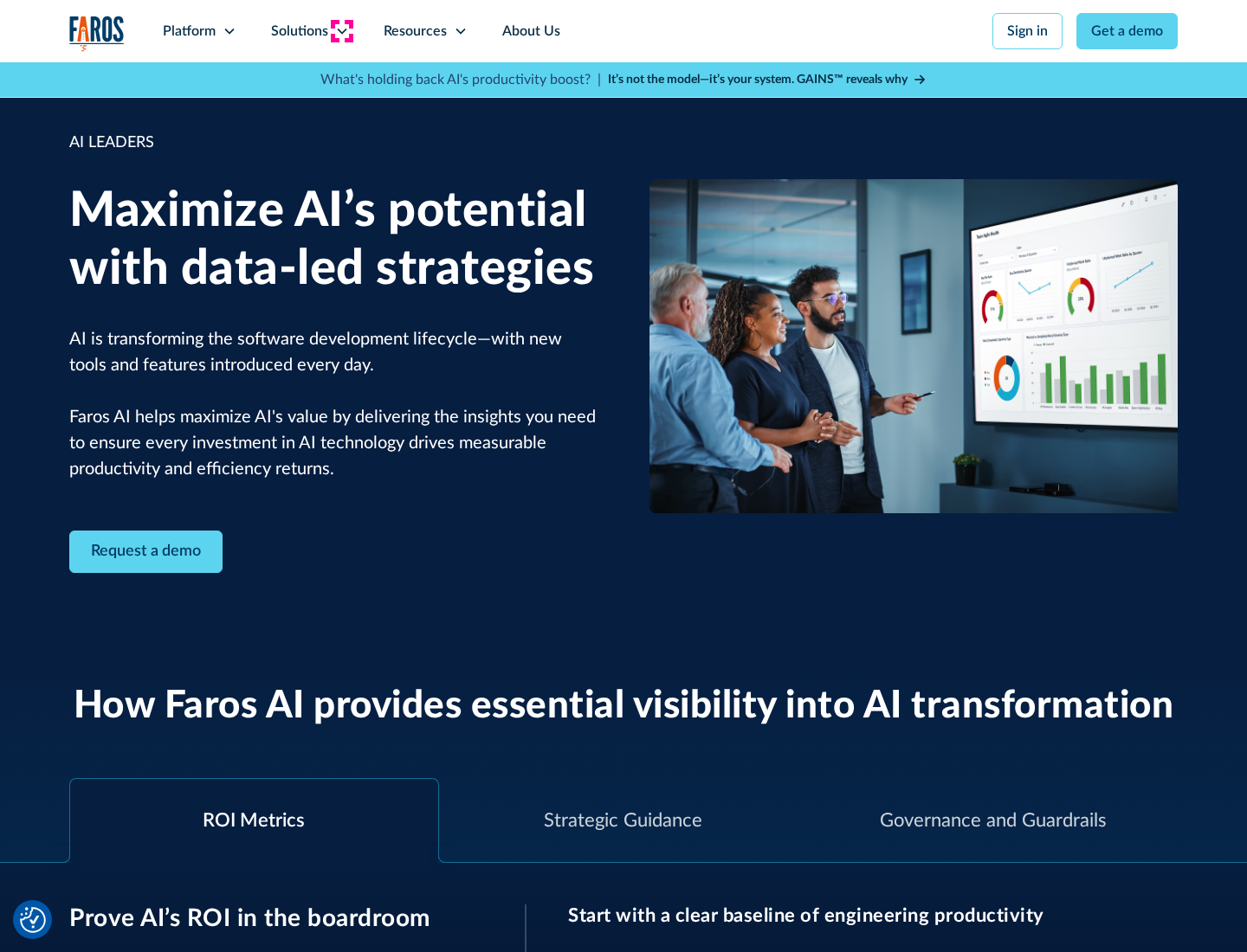
click at [341, 31] on icon at bounding box center [342, 31] width 14 height 14
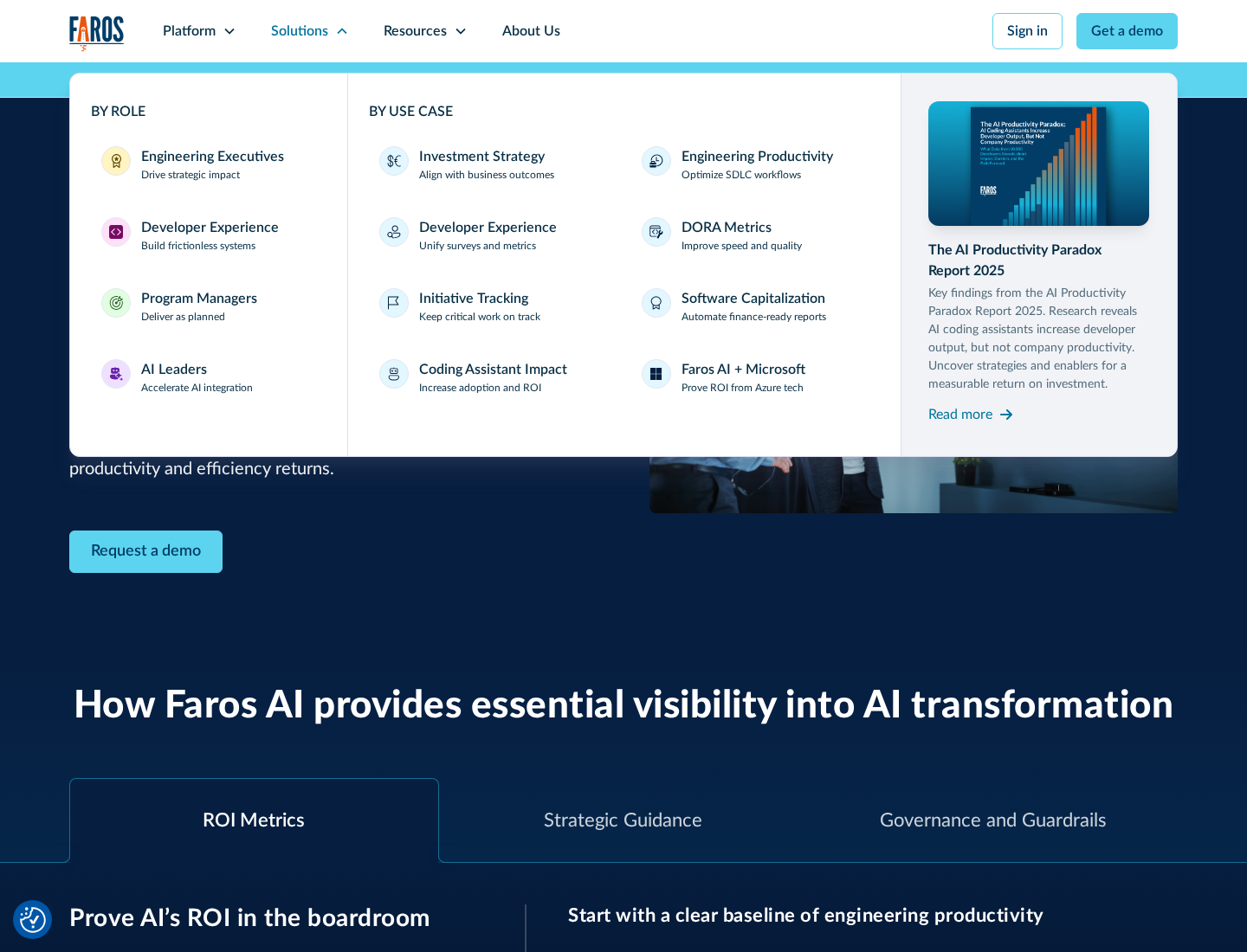
click at [480, 156] on div "Investment Strategy" at bounding box center [482, 156] width 125 height 21
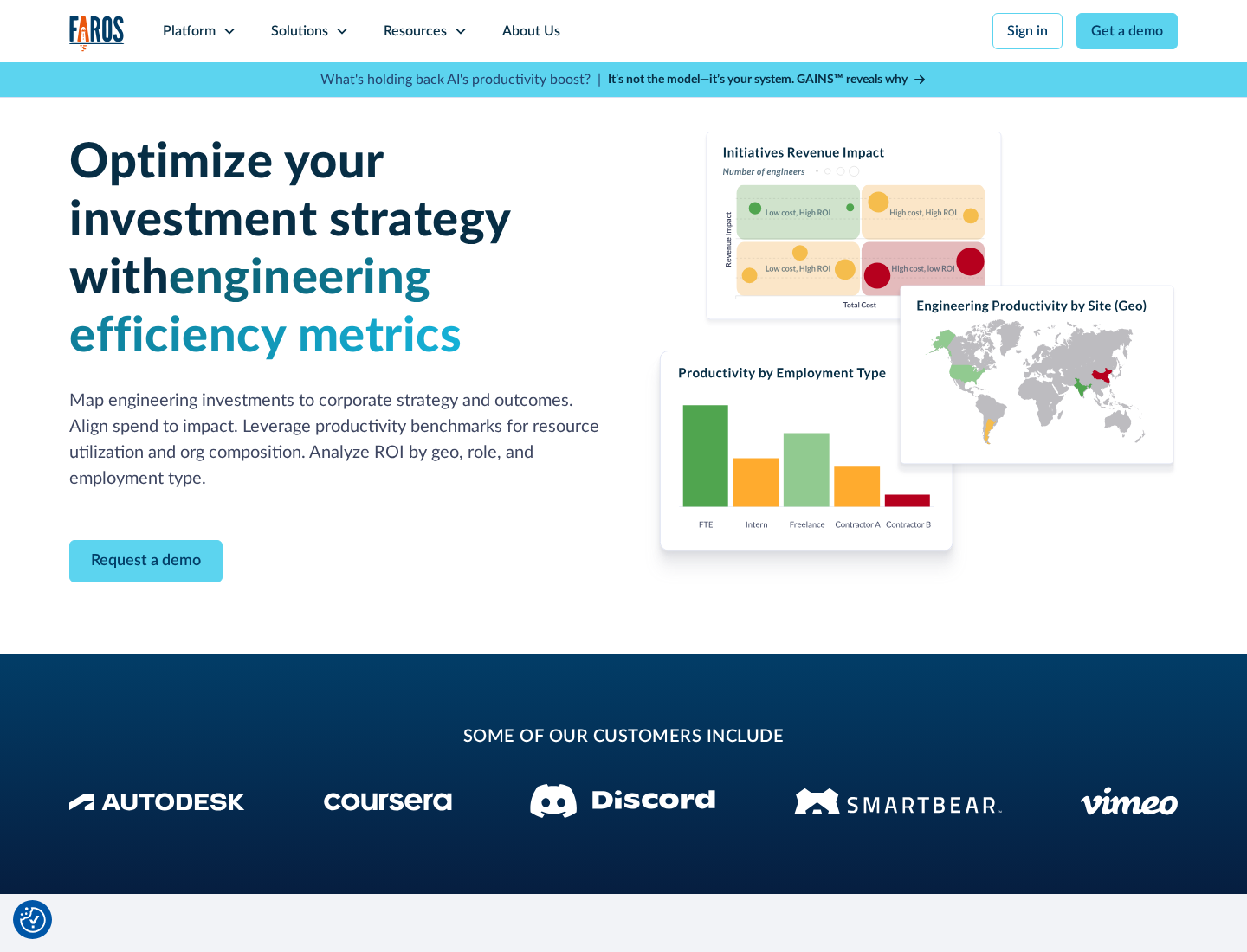
click at [341, 31] on icon at bounding box center [342, 31] width 14 height 14
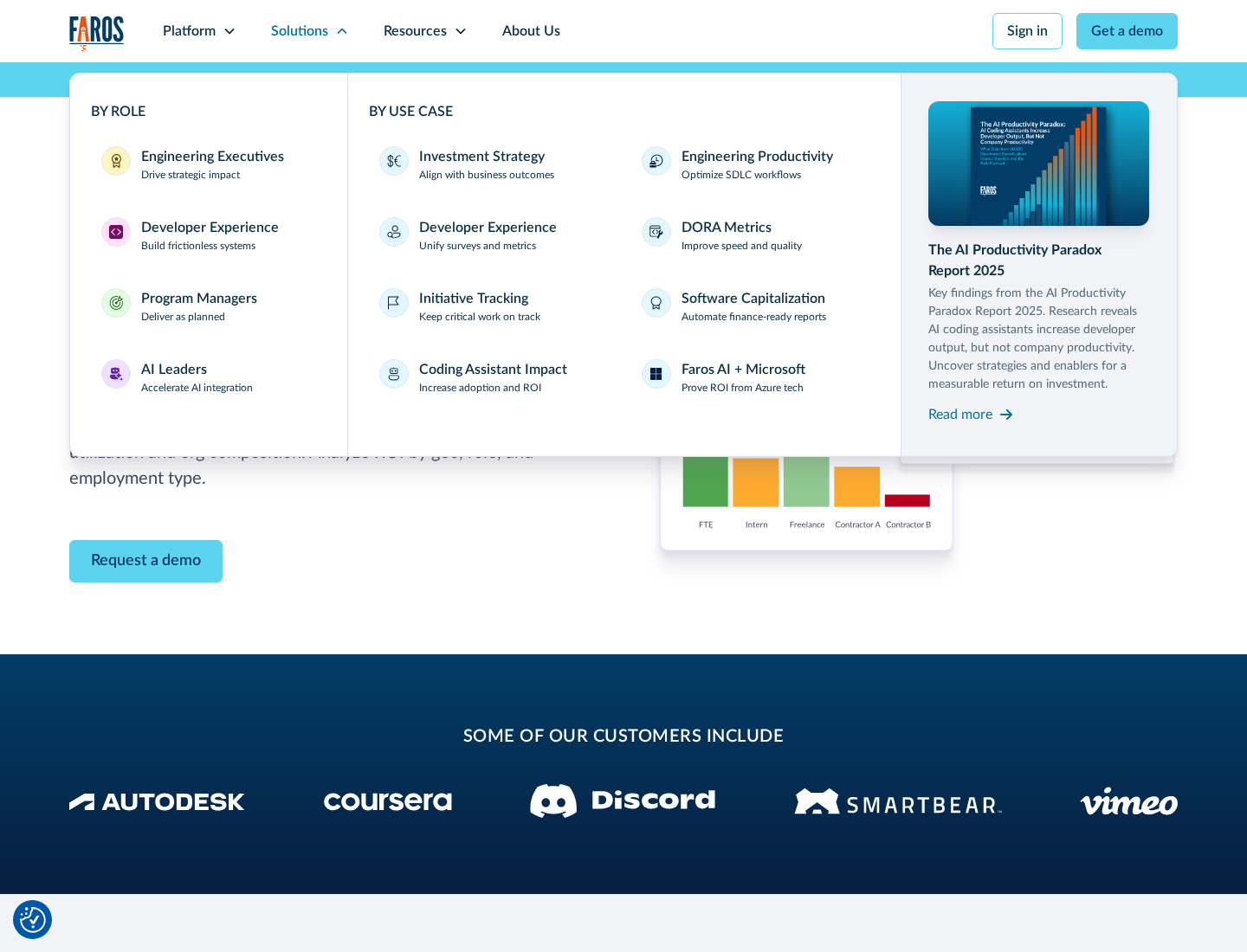
click at [742, 388] on p "Prove ROI from Azure tech" at bounding box center [743, 387] width 123 height 16
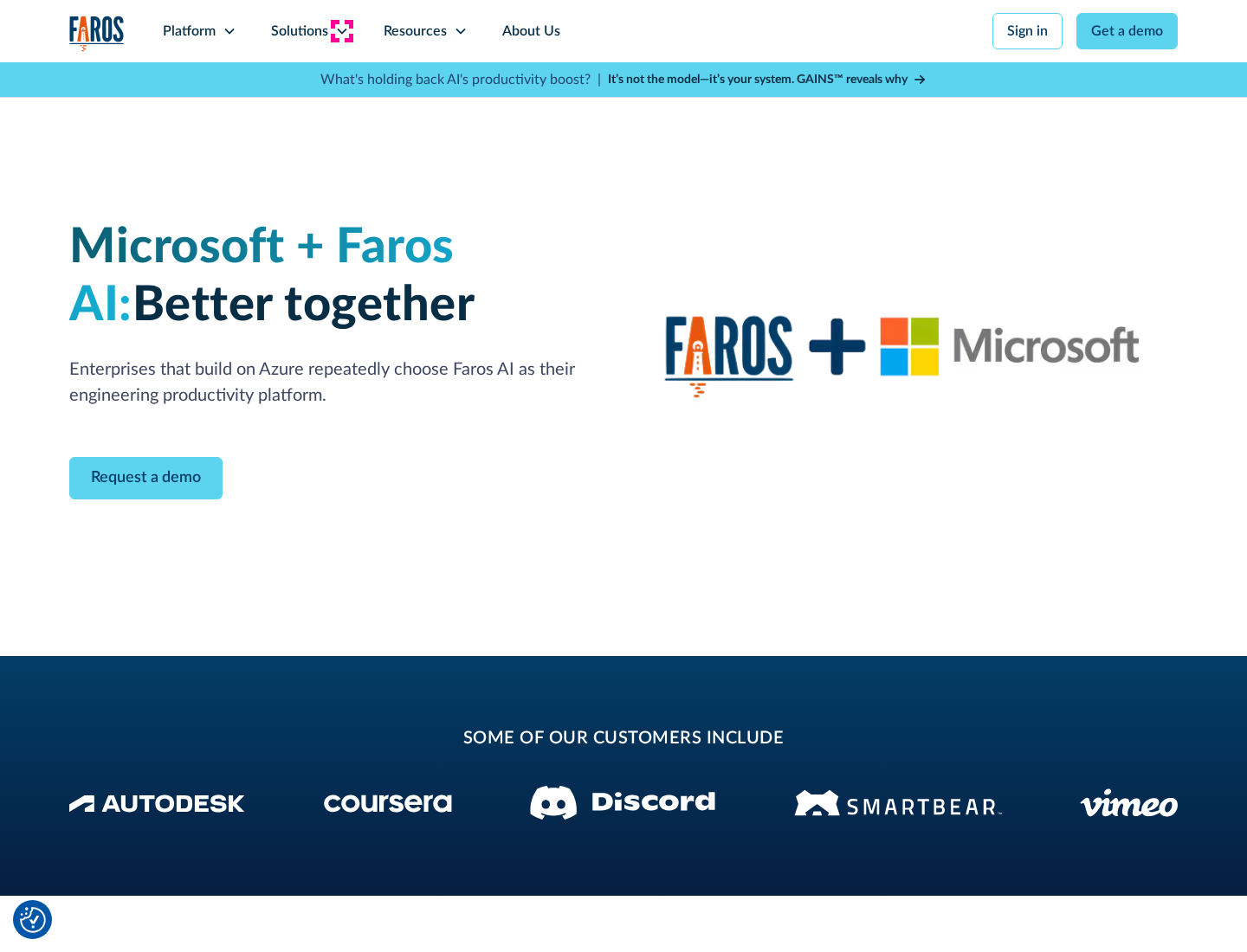
click at [341, 31] on icon at bounding box center [342, 31] width 14 height 14
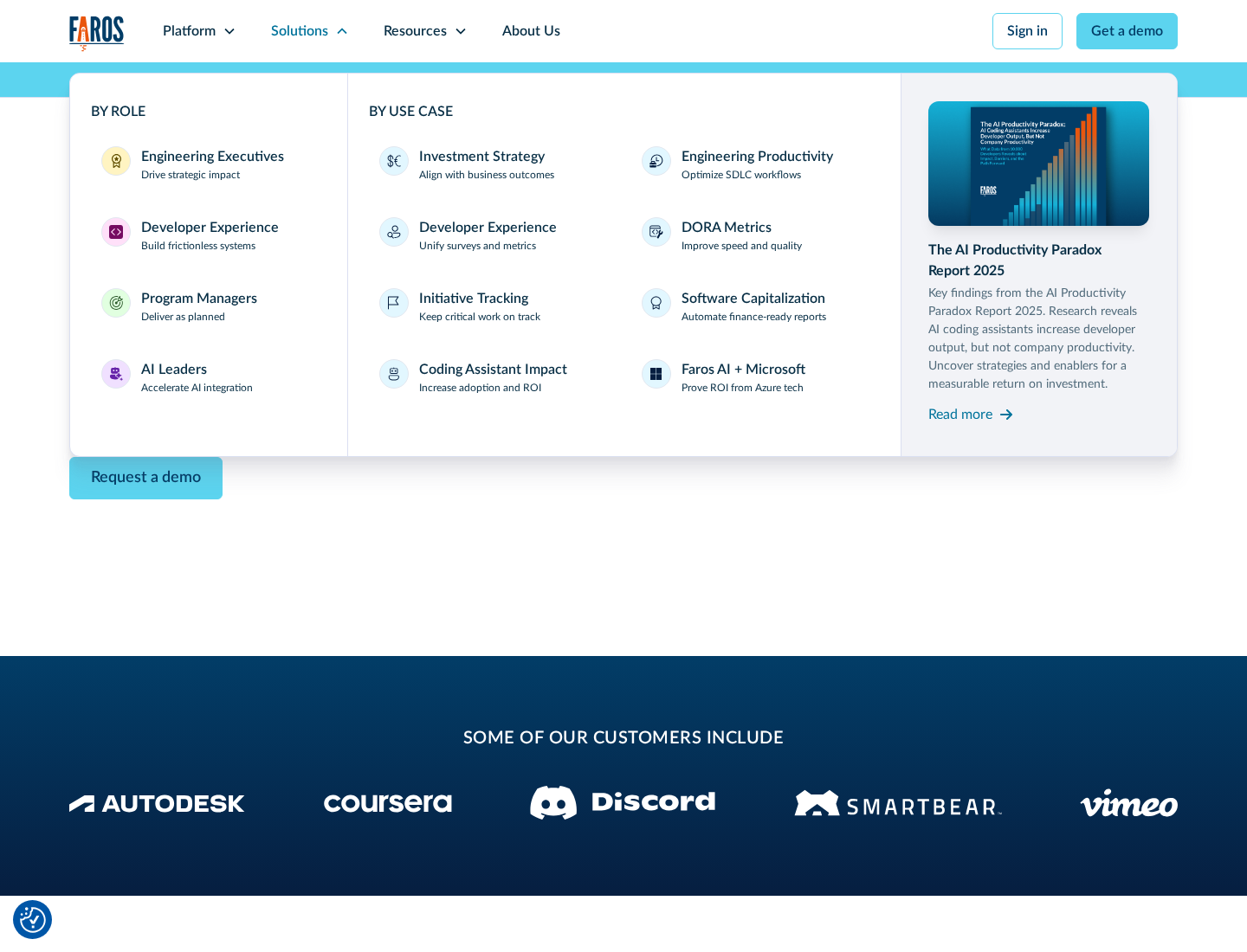
click at [960, 414] on div "Read more" at bounding box center [960, 415] width 64 height 21
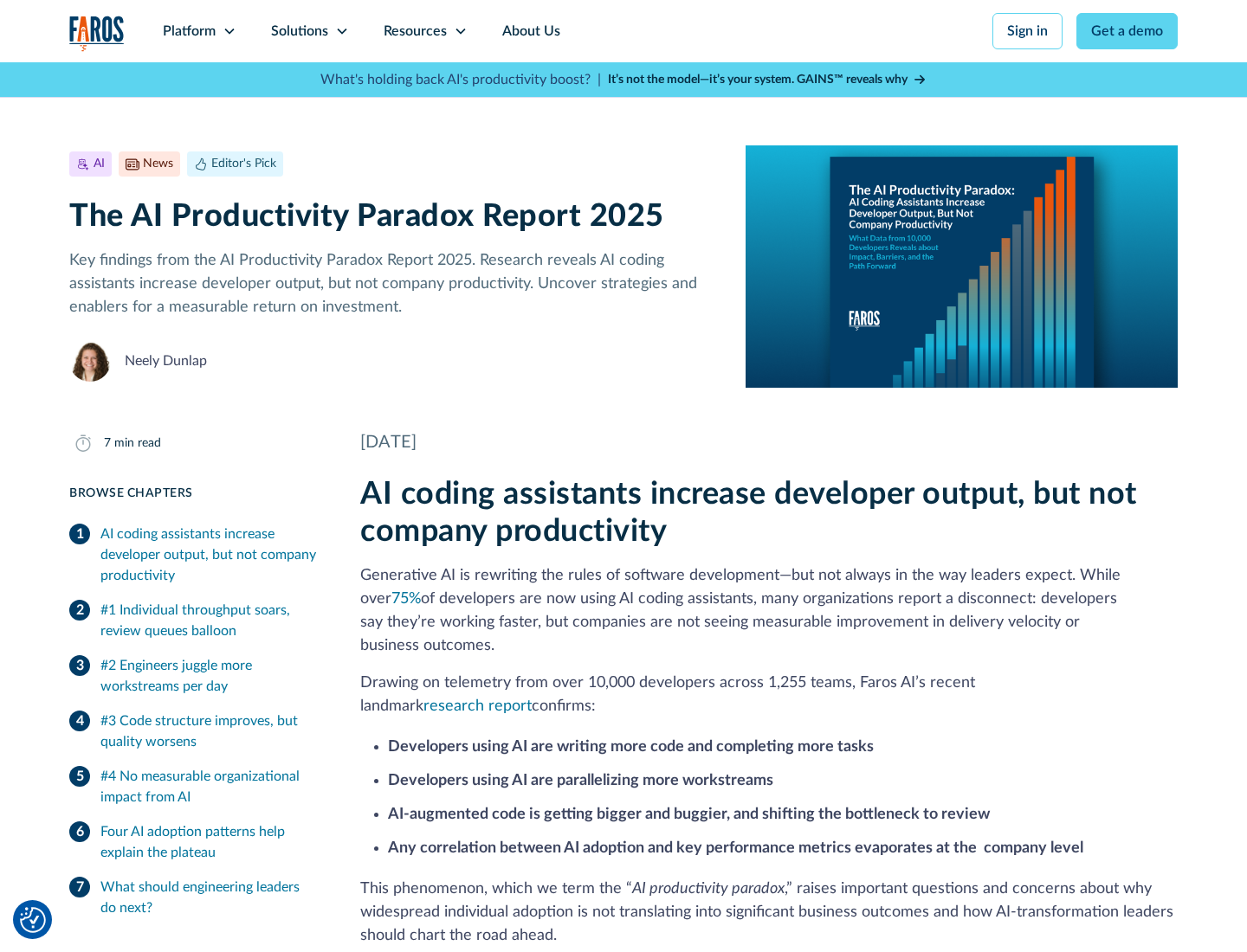
click at [459, 31] on icon at bounding box center [460, 31] width 14 height 14
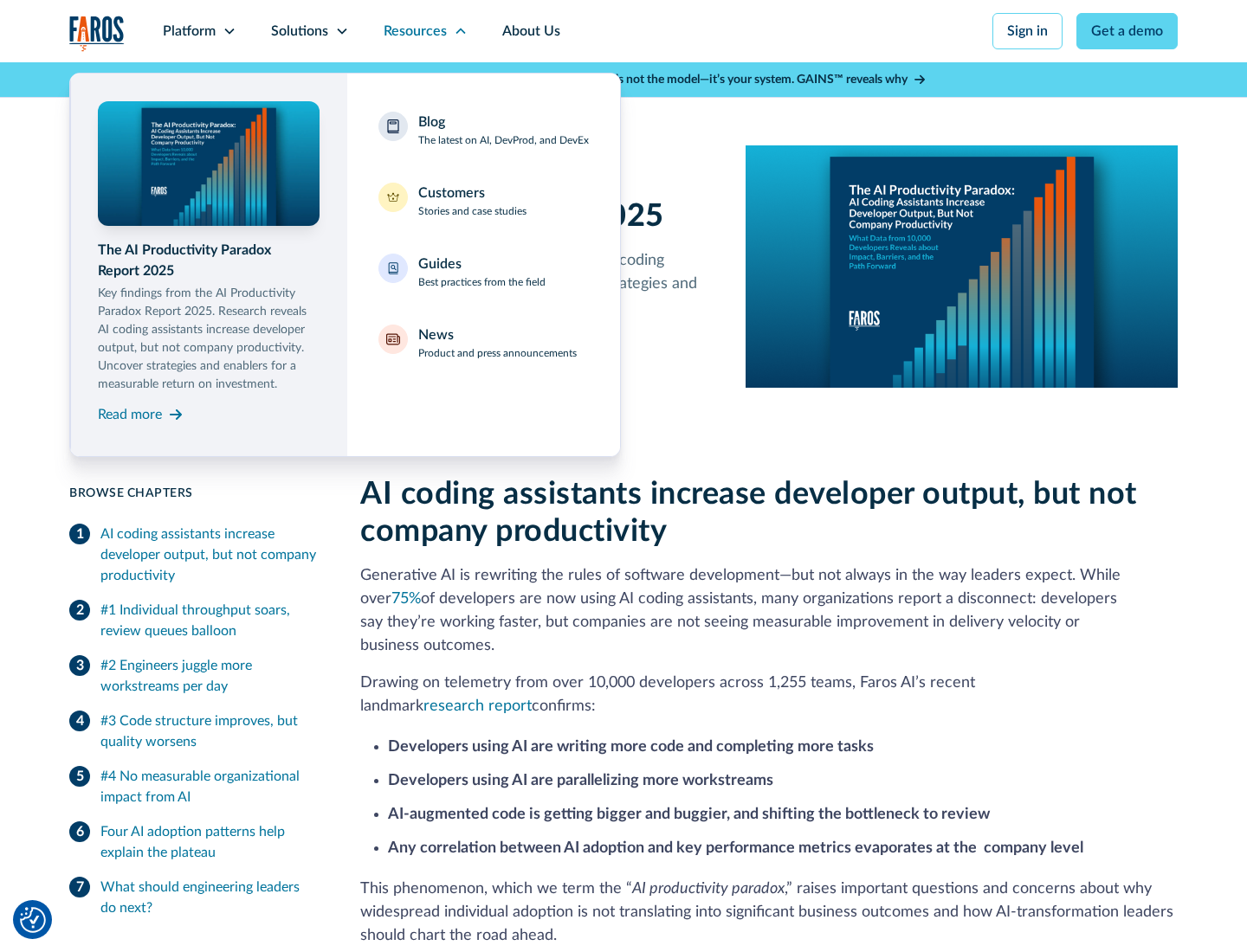
click at [503, 130] on div "Blog The latest on AI, DevProd, and DevEx" at bounding box center [503, 130] width 171 height 37
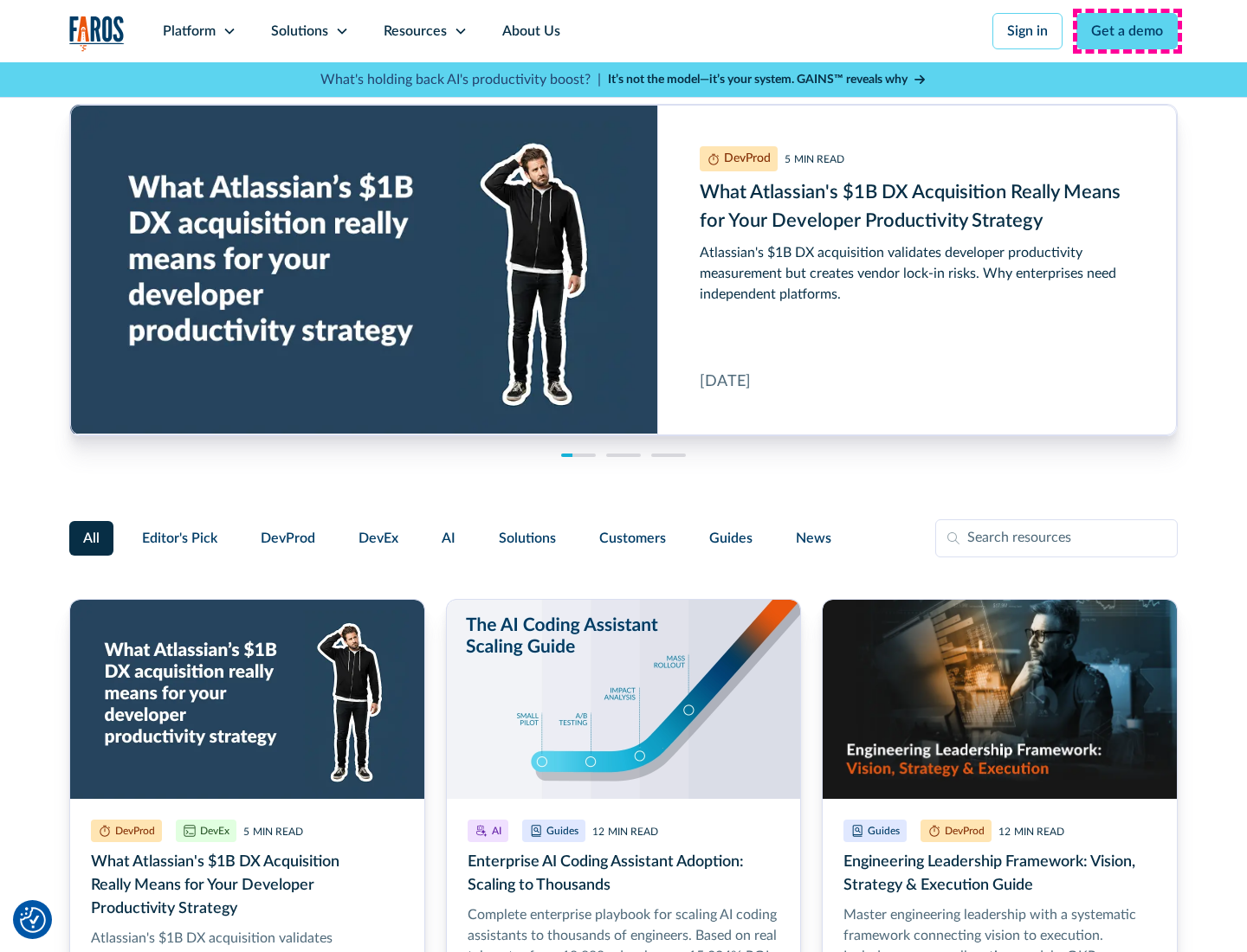
click at [1127, 31] on link "Get a demo" at bounding box center [1126, 31] width 101 height 37
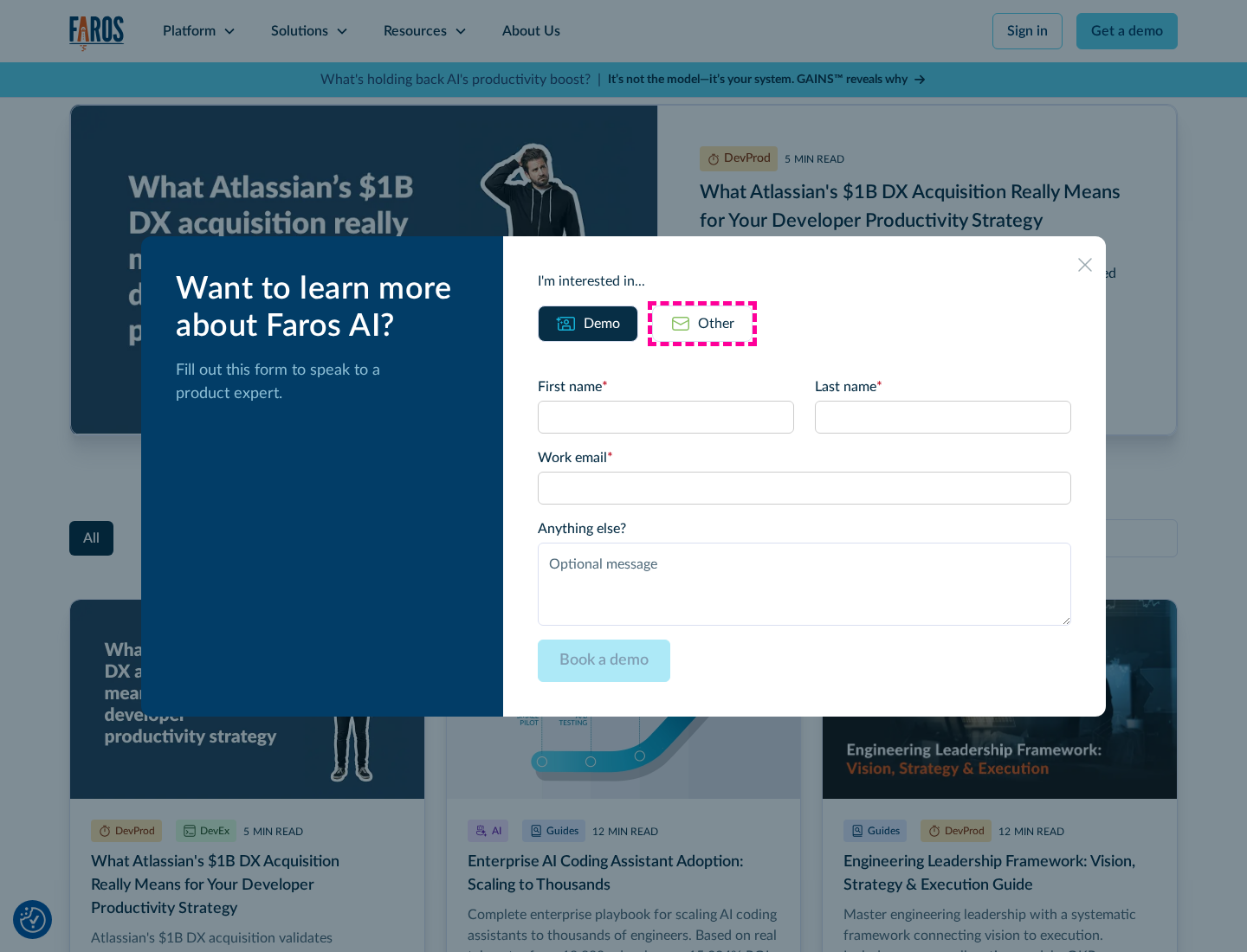
click at [702, 323] on div "Other" at bounding box center [715, 324] width 37 height 21
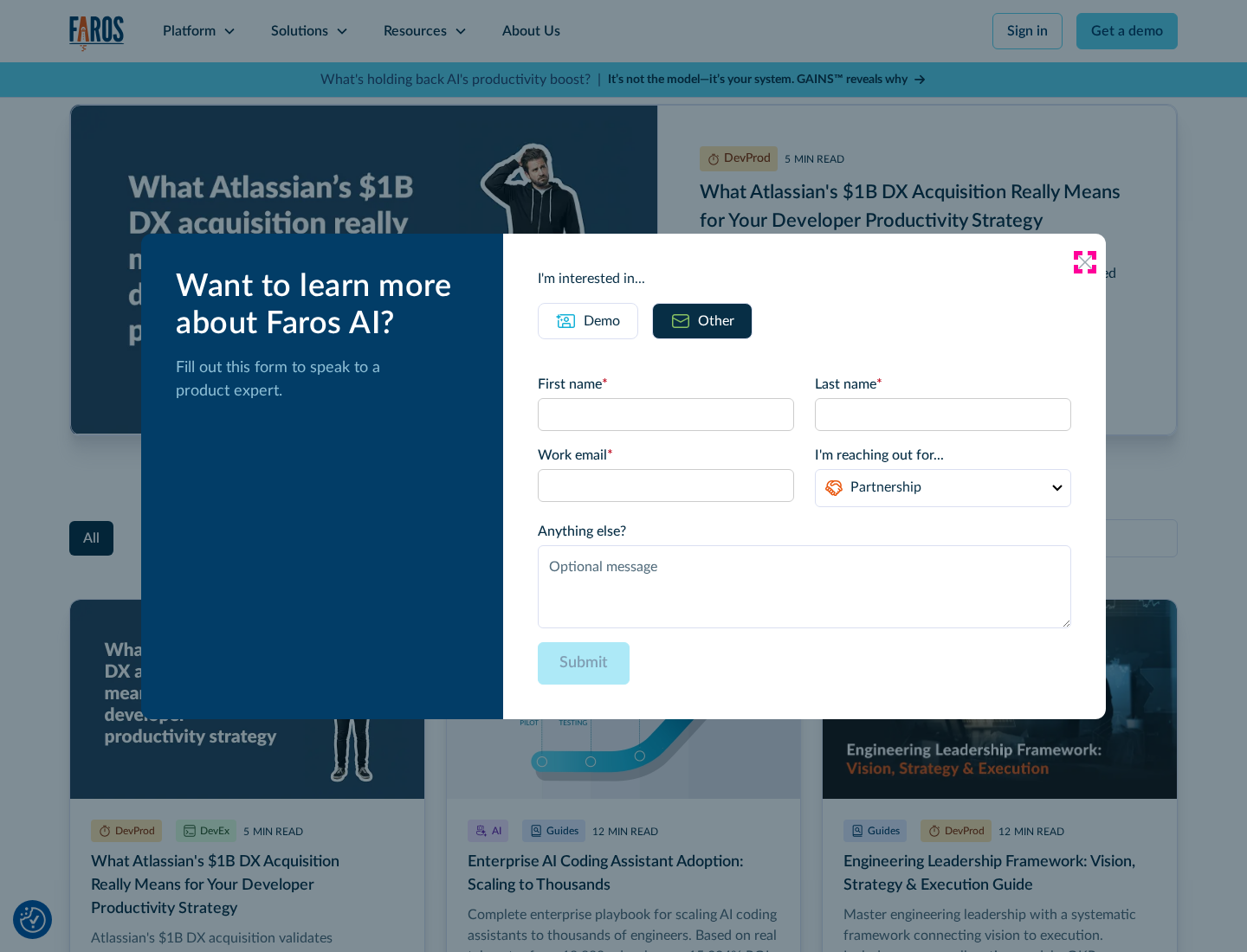
click at [1085, 261] on icon at bounding box center [1085, 262] width 14 height 14
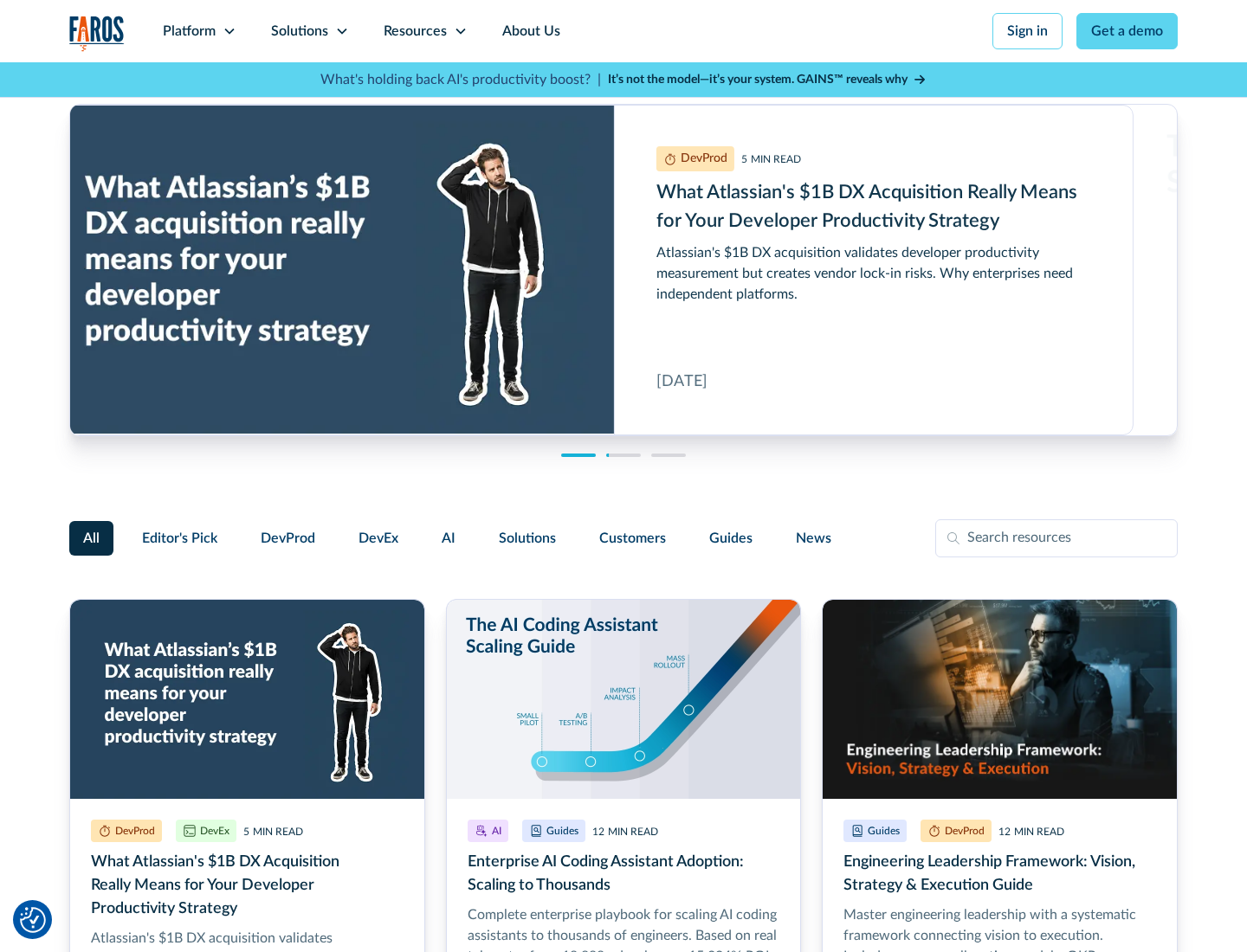
click at [529, 31] on link "About Us" at bounding box center [531, 31] width 92 height 62
